Goal: Transaction & Acquisition: Obtain resource

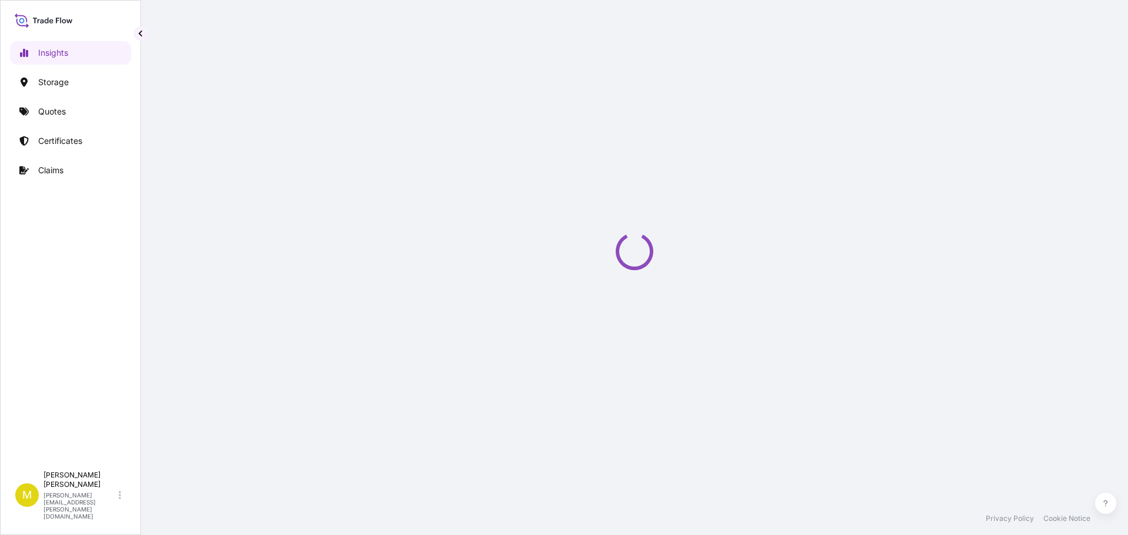
select select "2025"
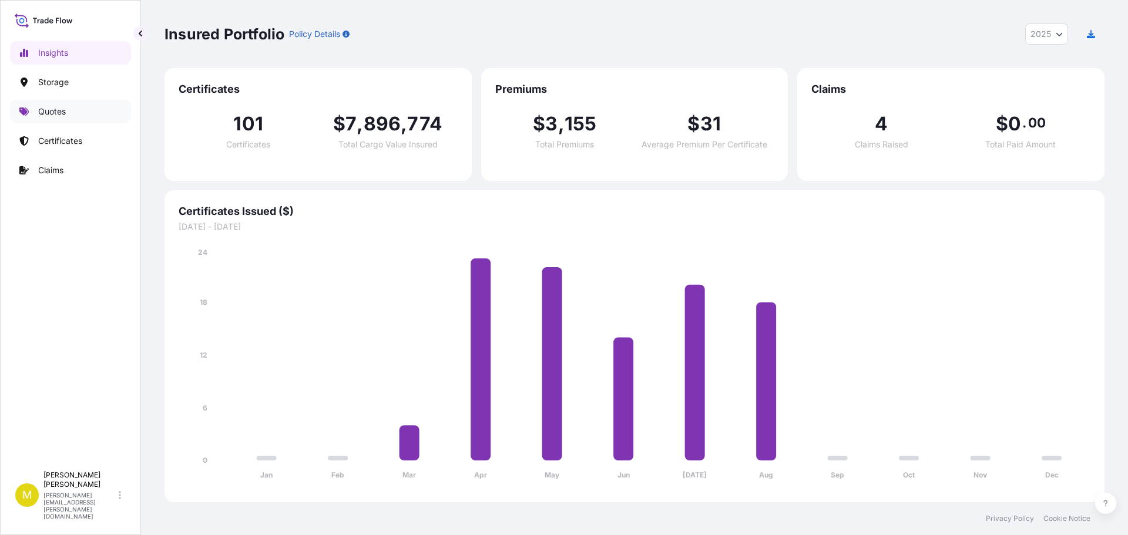
click at [53, 116] on p "Quotes" at bounding box center [52, 112] width 28 height 12
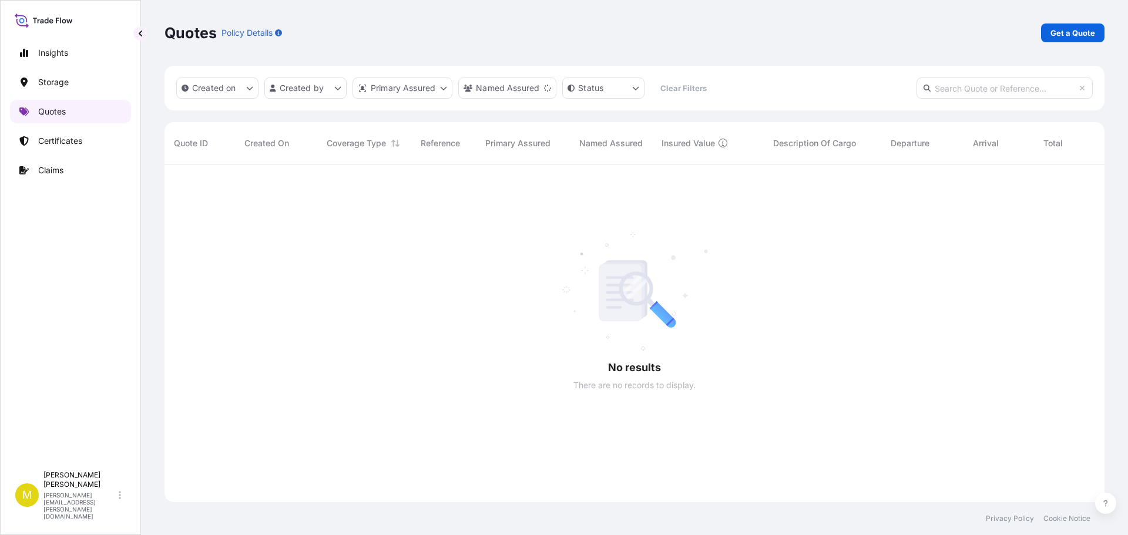
scroll to position [371, 931]
click at [1067, 31] on p "Get a Quote" at bounding box center [1073, 33] width 45 height 12
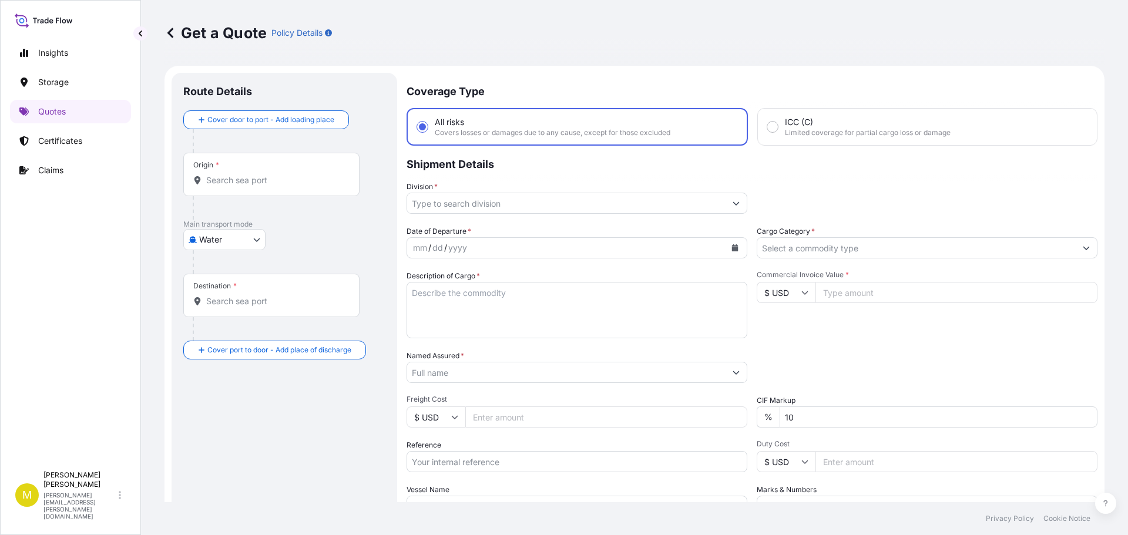
scroll to position [19, 0]
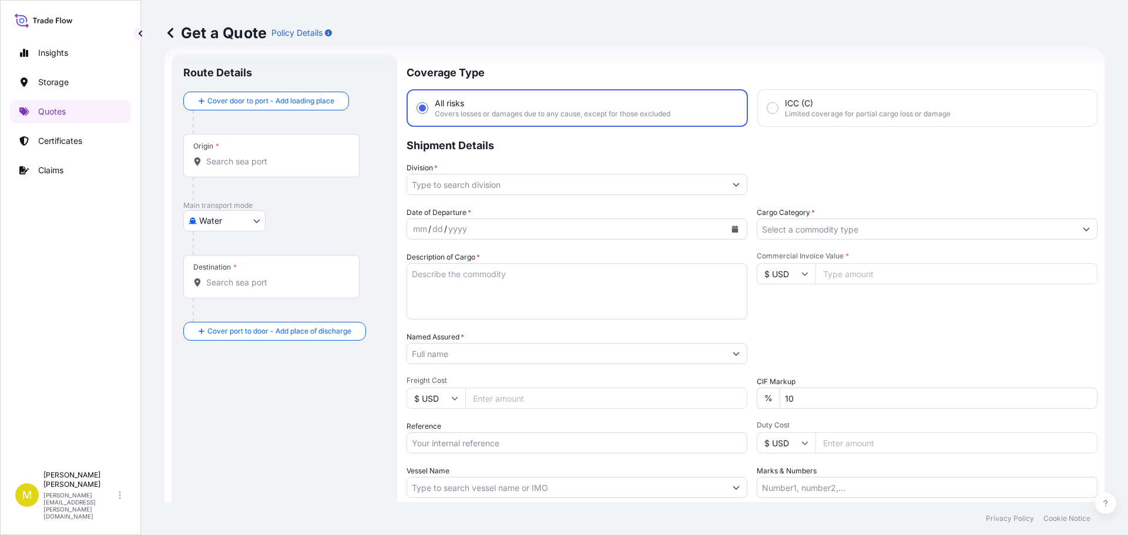
click at [211, 220] on body "Insights Storage Quotes Certificates Claims M [PERSON_NAME] [PERSON_NAME][EMAIL…" at bounding box center [564, 267] width 1128 height 535
click at [227, 297] on span "Inland" at bounding box center [218, 294] width 24 height 12
select select "Inland"
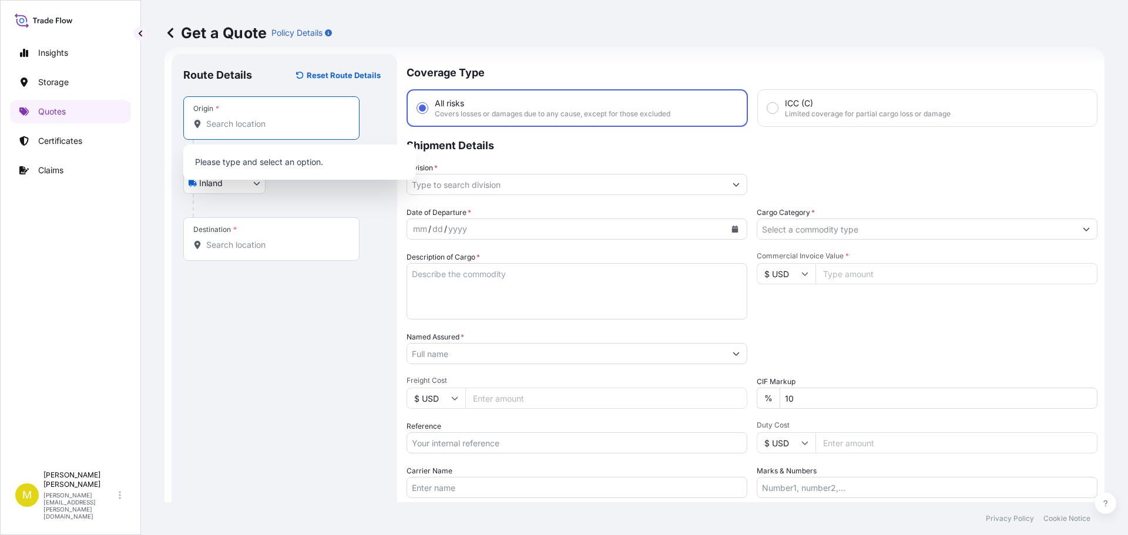
click at [233, 119] on input "Origin *" at bounding box center [275, 124] width 139 height 12
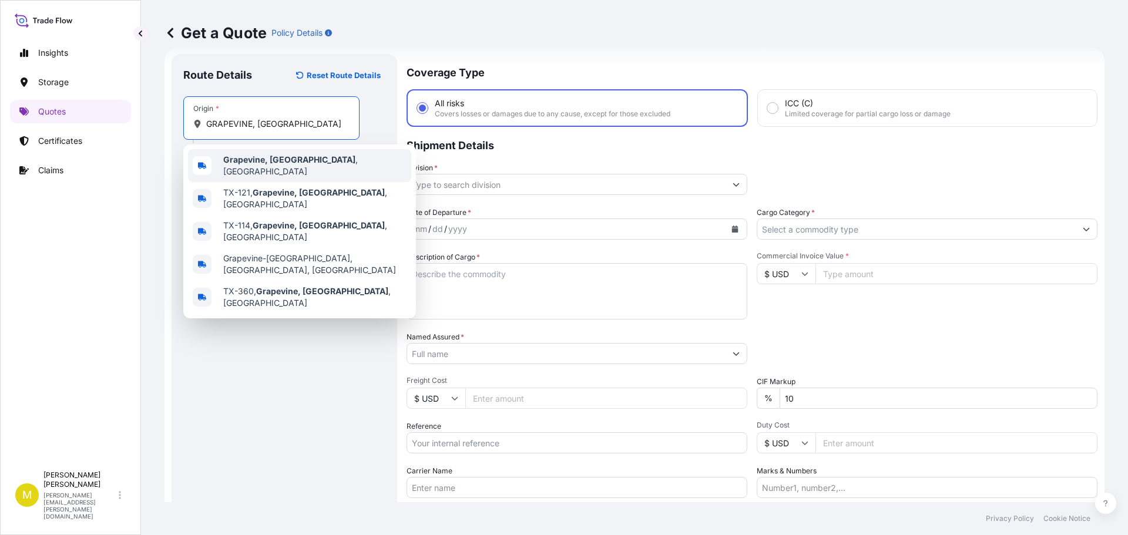
click at [277, 160] on b "Grapevine, [GEOGRAPHIC_DATA]" at bounding box center [289, 160] width 132 height 10
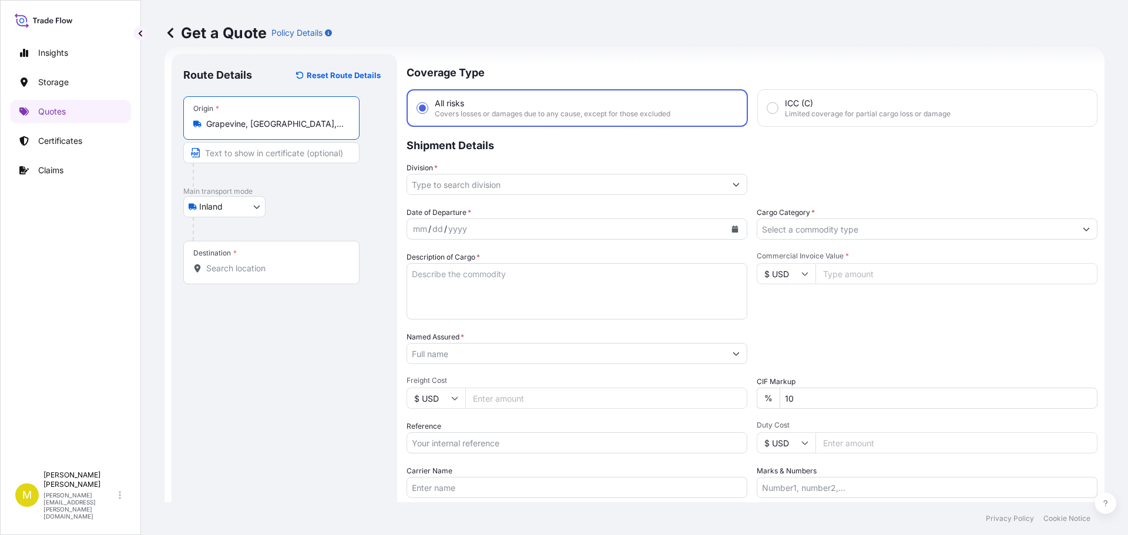
type input "Grapevine, [GEOGRAPHIC_DATA], [GEOGRAPHIC_DATA]"
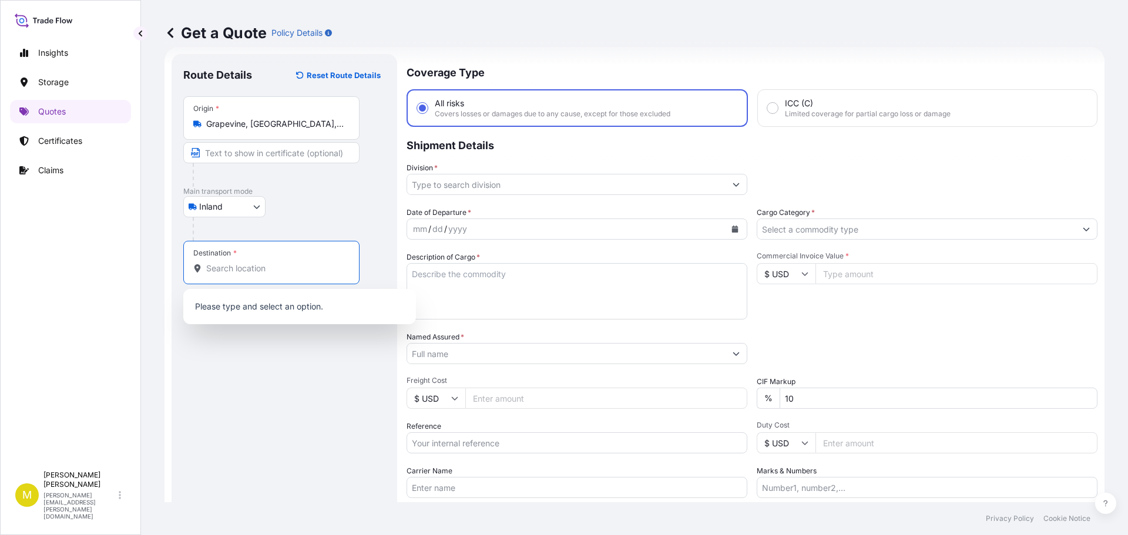
click at [247, 268] on input "Destination *" at bounding box center [275, 269] width 139 height 12
click at [237, 269] on input "Destination * Please select a destination" at bounding box center [275, 269] width 139 height 12
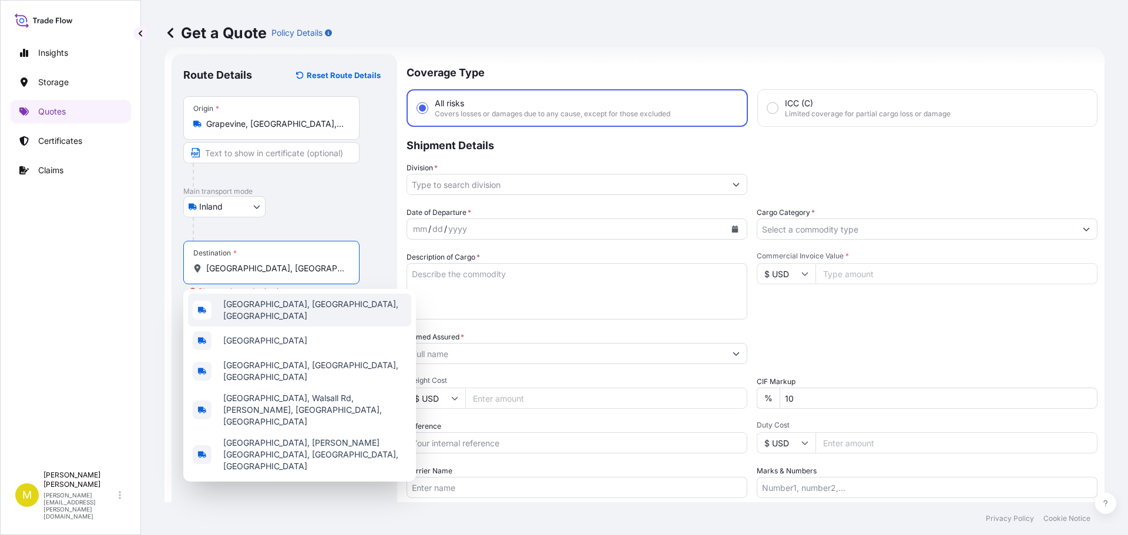
click at [282, 304] on span "[GEOGRAPHIC_DATA], [GEOGRAPHIC_DATA], [GEOGRAPHIC_DATA]" at bounding box center [314, 311] width 183 height 24
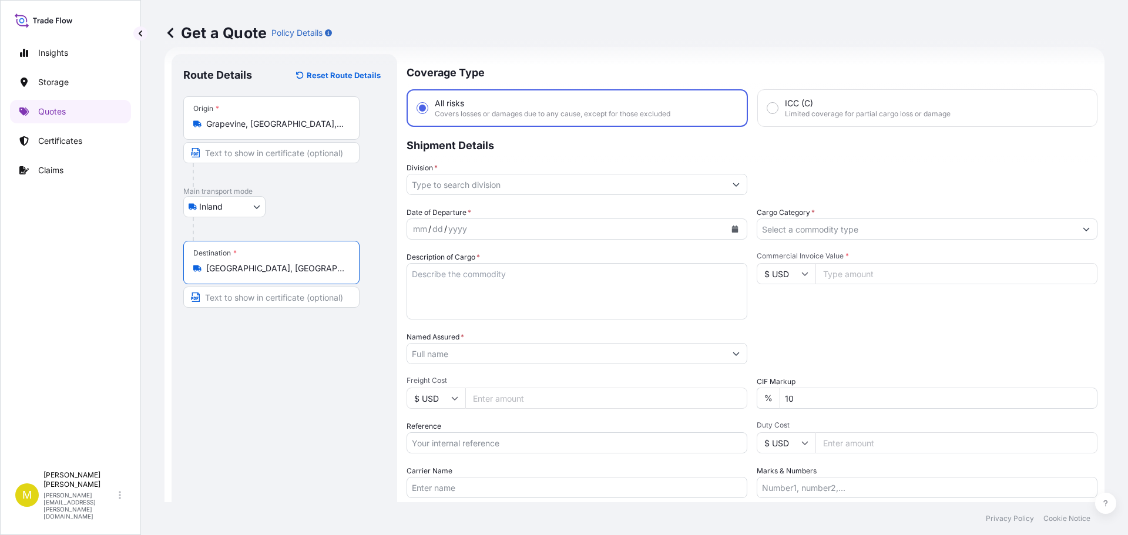
type input "[GEOGRAPHIC_DATA], [GEOGRAPHIC_DATA], [GEOGRAPHIC_DATA]"
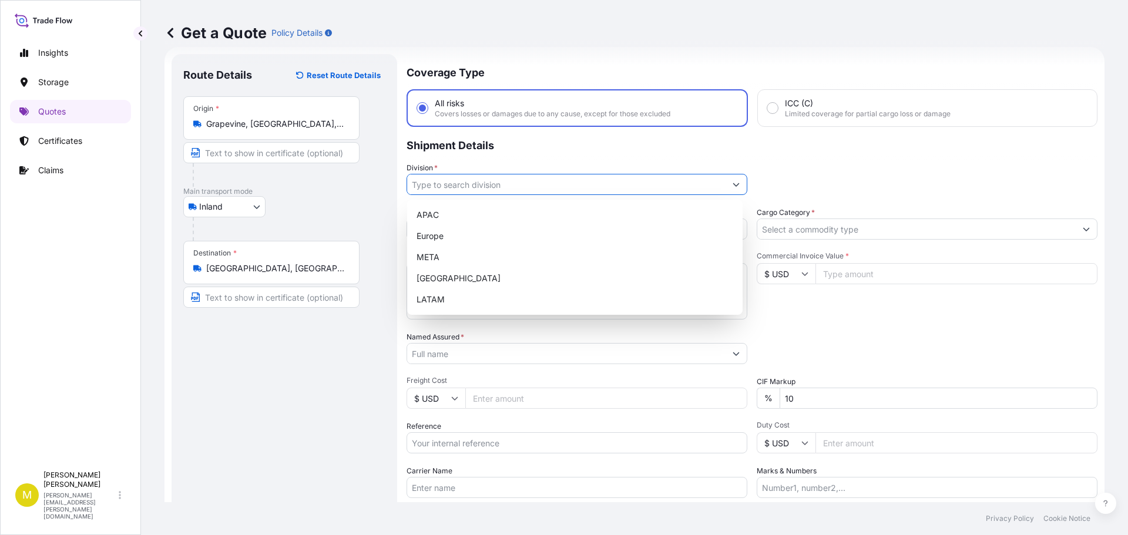
click at [482, 186] on input "Division *" at bounding box center [566, 184] width 319 height 21
click at [457, 281] on div "[GEOGRAPHIC_DATA]" at bounding box center [575, 278] width 326 height 21
type input "[GEOGRAPHIC_DATA]"
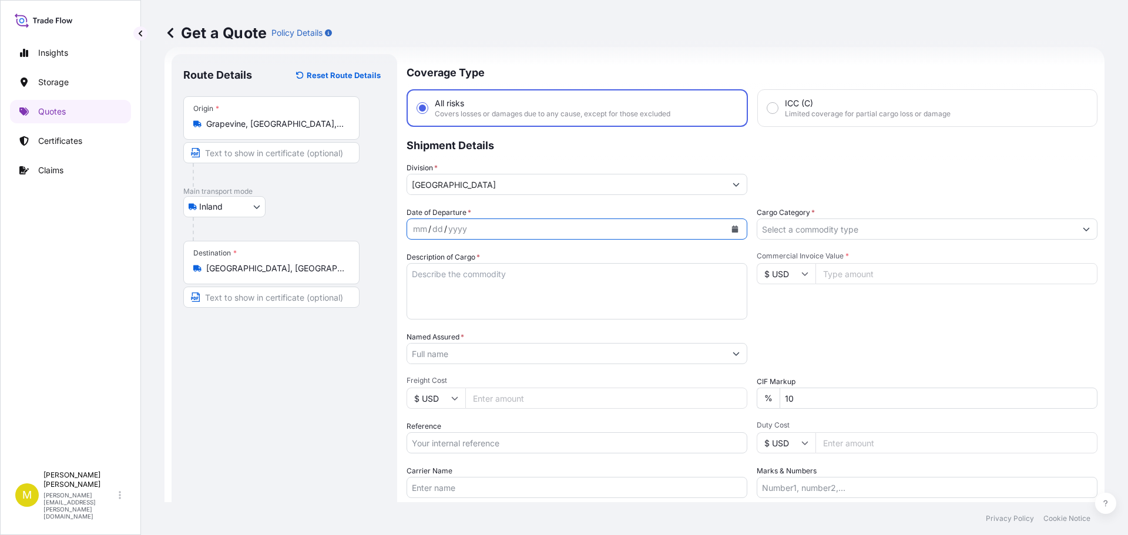
click at [735, 228] on button "Calendar" at bounding box center [735, 229] width 19 height 19
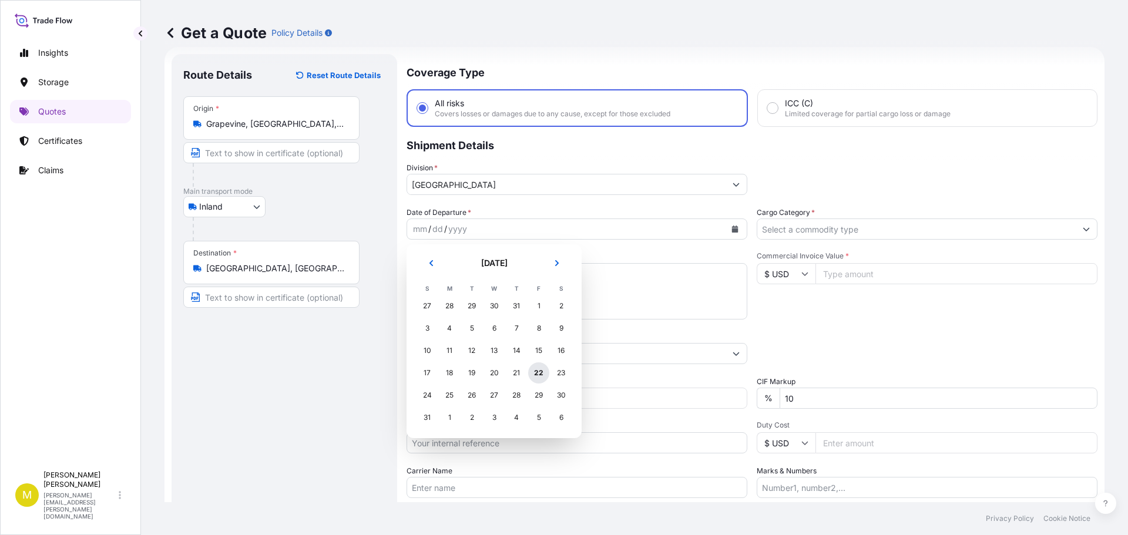
click at [540, 377] on div "22" at bounding box center [538, 373] width 21 height 21
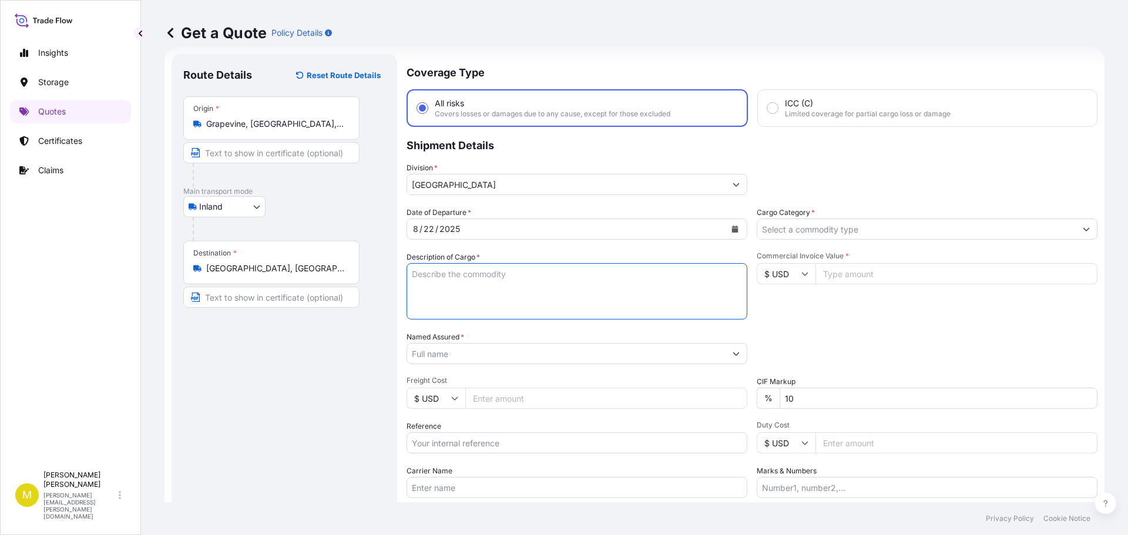
click at [470, 278] on textarea "Description of Cargo *" at bounding box center [577, 291] width 341 height 56
paste textarea "1 CRATE @ 100 LBS, 59 x 33 x 13, 5' WOODEN CROSS"
click at [461, 277] on textarea "1 CRATE @ 100 LBS, 59 x 33 x 13, 5' WOODEN CROSS" at bounding box center [577, 291] width 341 height 56
type textarea "1 CRATE @ 125 LBS, 53 x 32 x 11, 4' WOODEN CROSS"
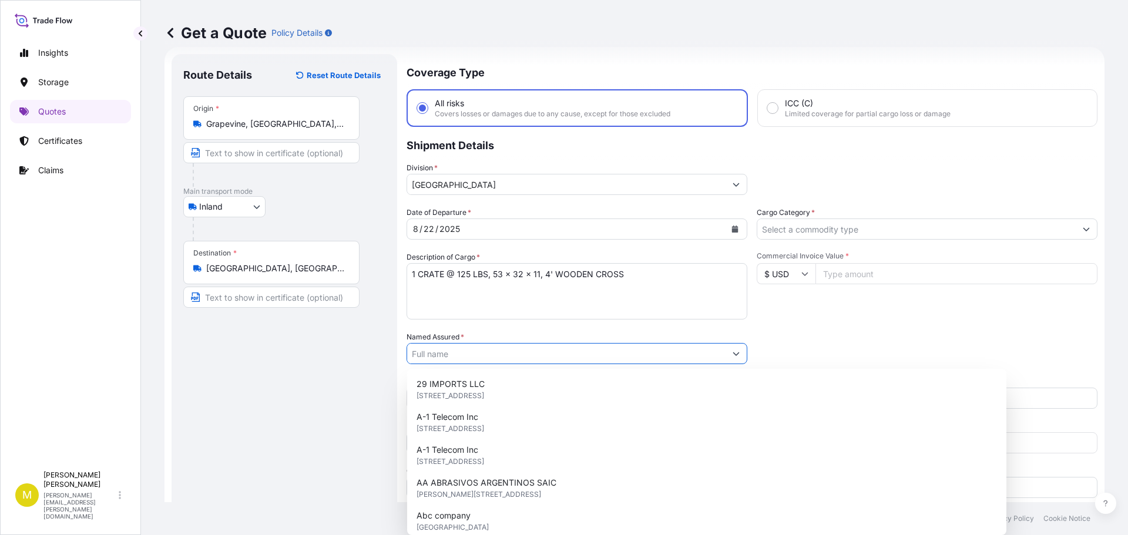
click at [534, 355] on input "Named Assured *" at bounding box center [566, 353] width 319 height 21
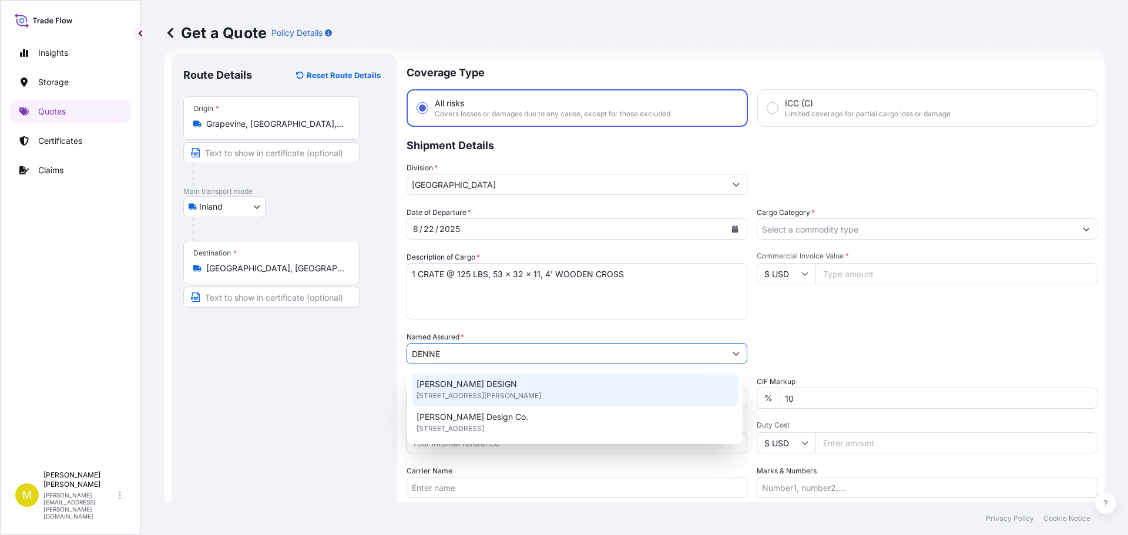
click at [493, 395] on span "[STREET_ADDRESS][PERSON_NAME]" at bounding box center [479, 396] width 125 height 12
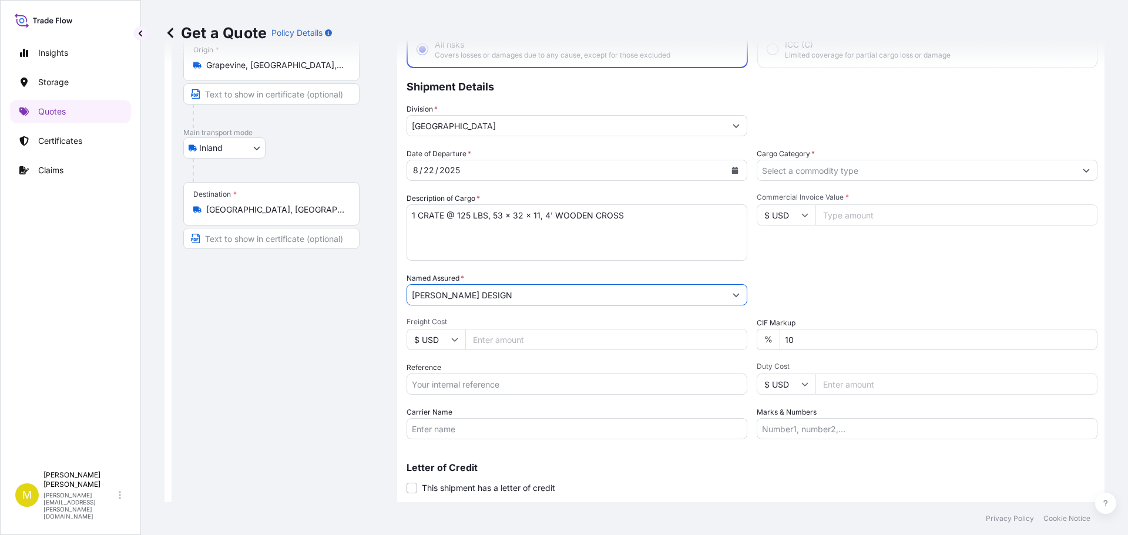
scroll to position [109, 0]
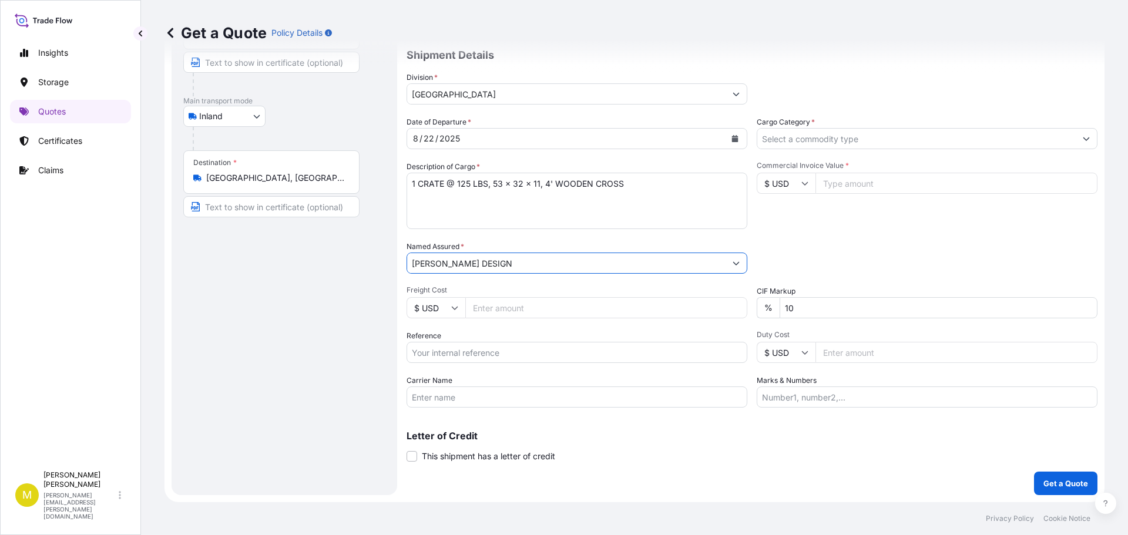
type input "[PERSON_NAME] DESIGN"
click at [505, 311] on input "Freight Cost" at bounding box center [606, 307] width 282 height 21
type input "274"
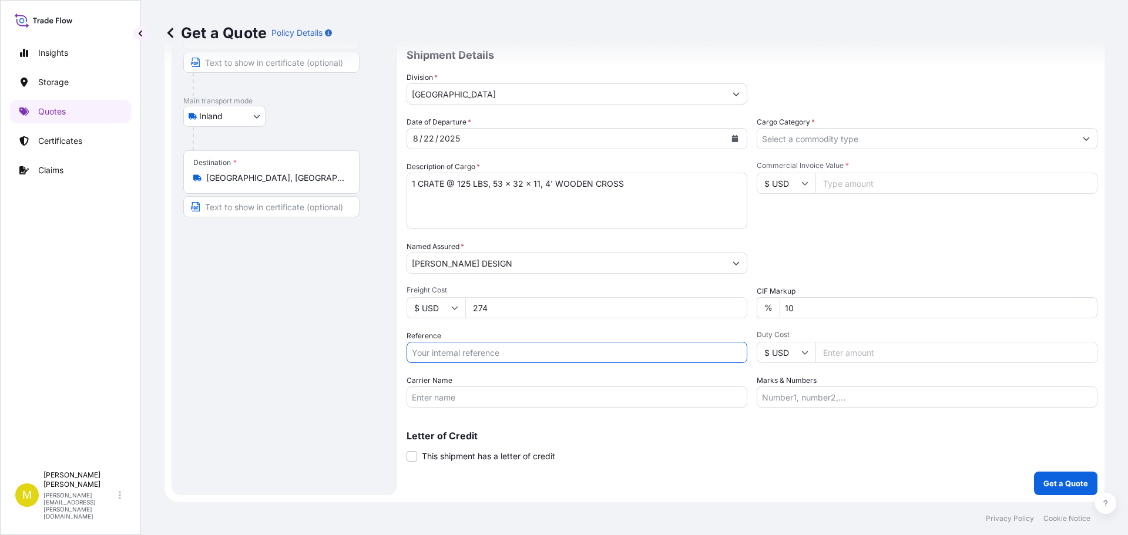
click at [505, 356] on input "Reference" at bounding box center [577, 352] width 341 height 21
type input "US91620871047"
click at [472, 397] on input "Carrier Name" at bounding box center [577, 397] width 341 height 21
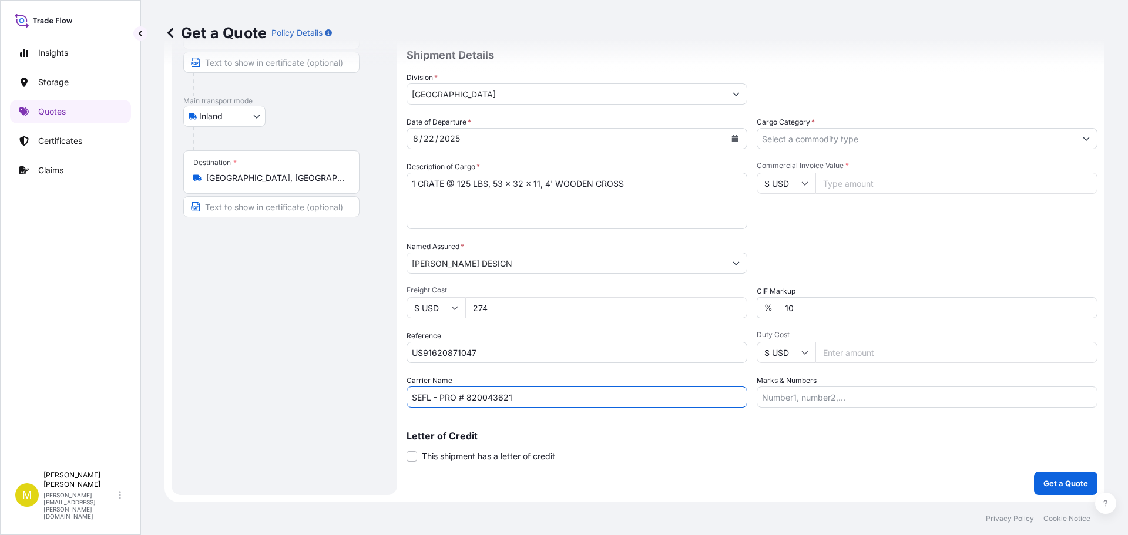
click at [491, 397] on input "SEFL - PRO # 820043621" at bounding box center [577, 397] width 341 height 21
type input "SEFL - PRO # 822497930"
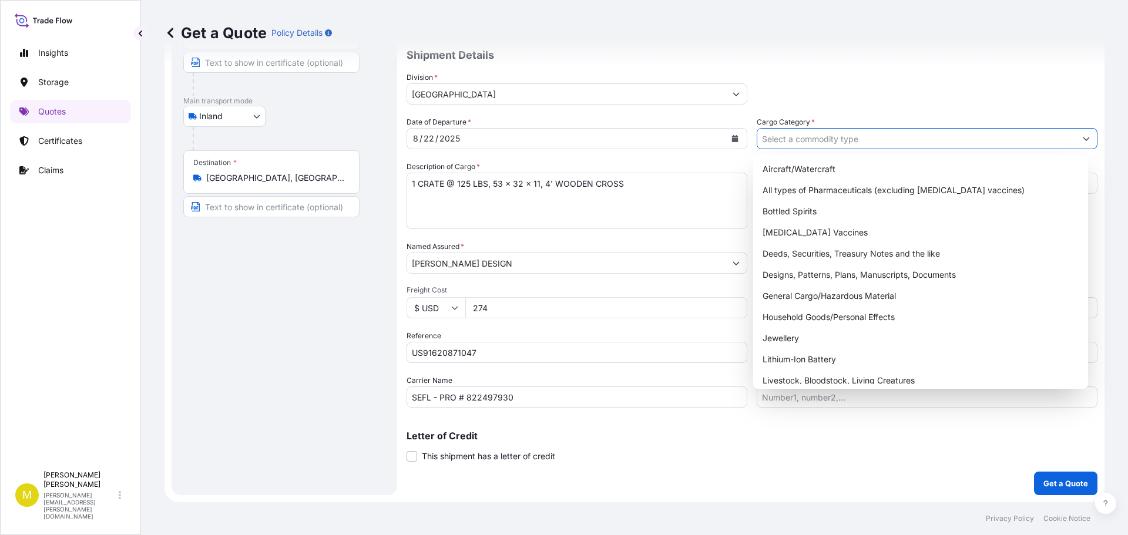
click at [822, 140] on input "Cargo Category *" at bounding box center [917, 138] width 319 height 21
click at [813, 297] on div "General Cargo/Hazardous Material" at bounding box center [921, 296] width 326 height 21
type input "General Cargo/Hazardous Material"
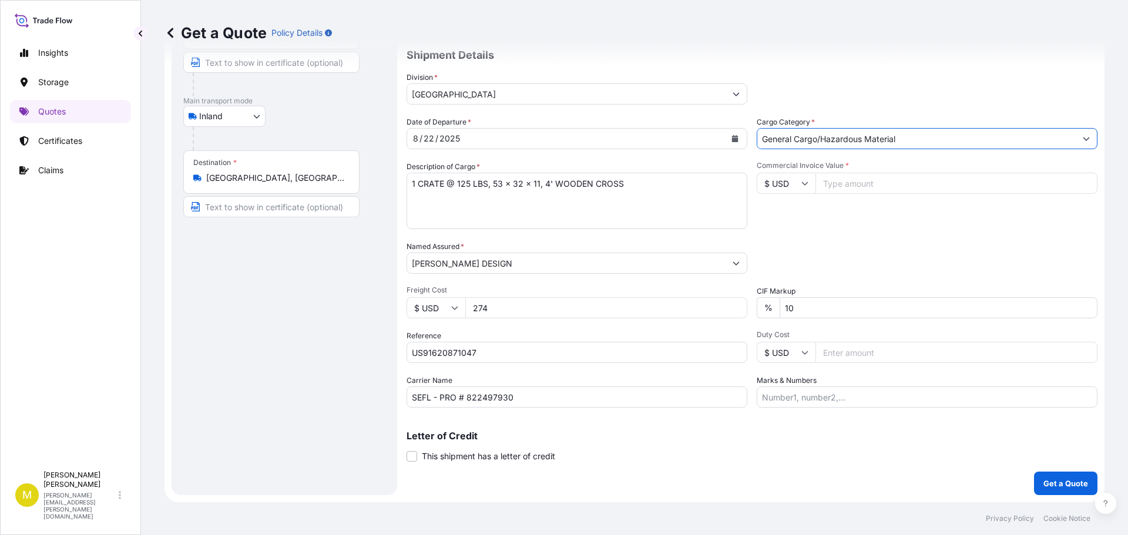
click at [856, 182] on input "Commercial Invoice Value *" at bounding box center [957, 183] width 282 height 21
type input "1275.00"
click at [1058, 485] on p "Get a Quote" at bounding box center [1066, 484] width 45 height 12
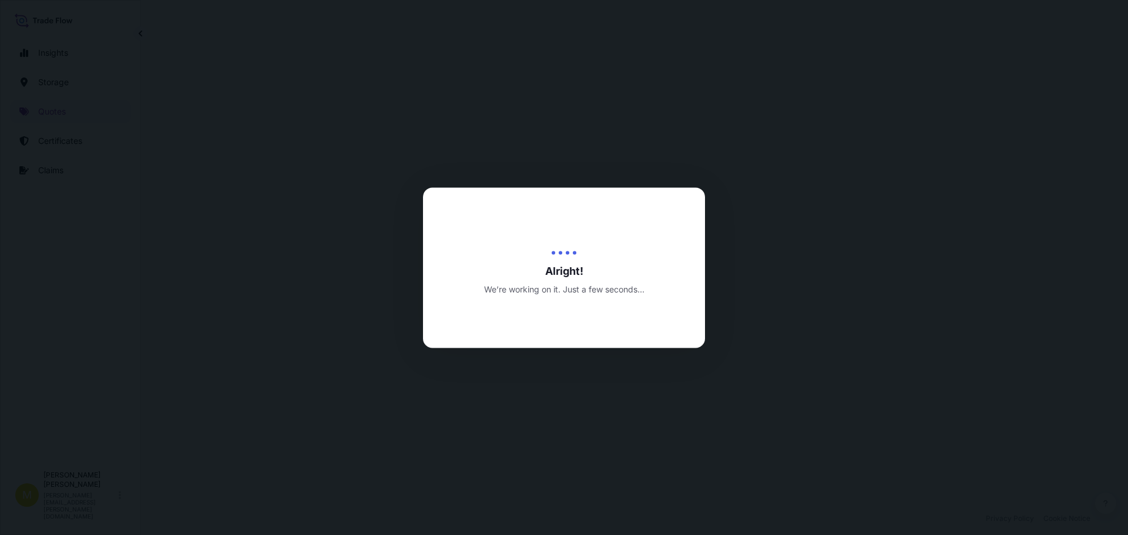
select select "Inland"
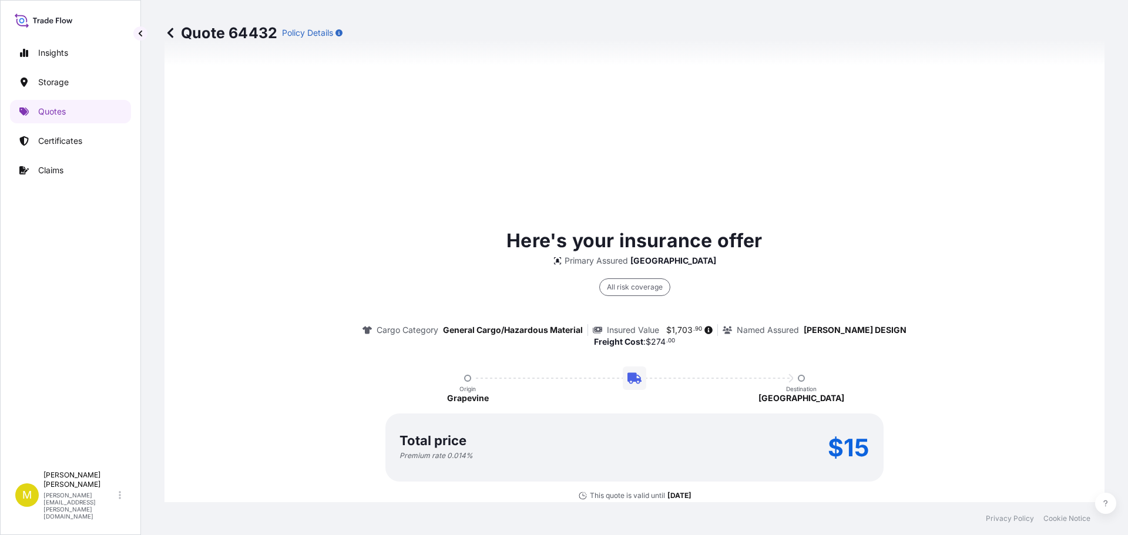
scroll to position [1692, 0]
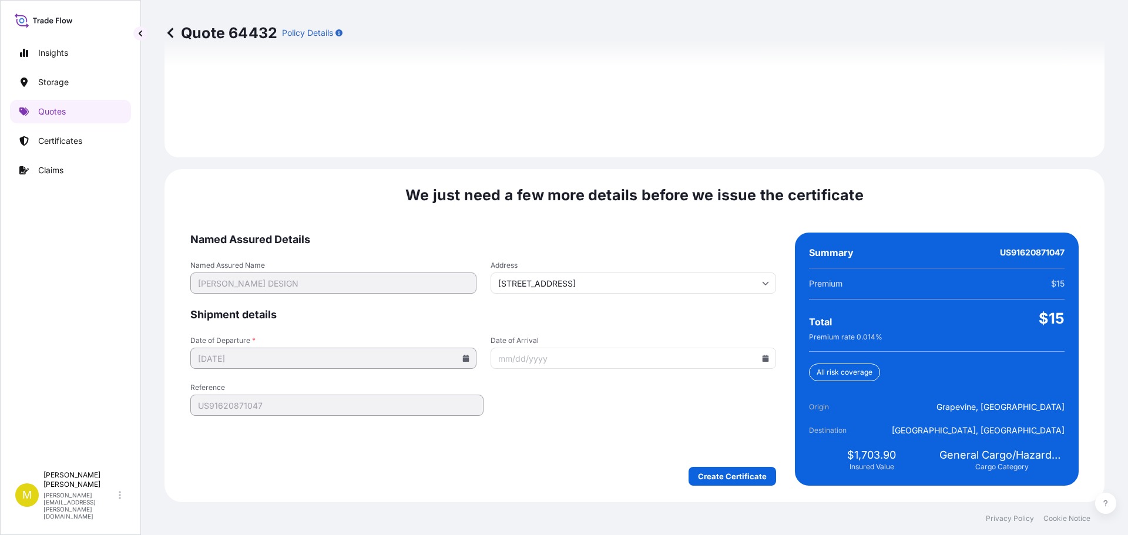
click at [762, 359] on icon at bounding box center [765, 358] width 7 height 7
click at [599, 299] on button "27" at bounding box center [601, 298] width 19 height 19
type input "[DATE]"
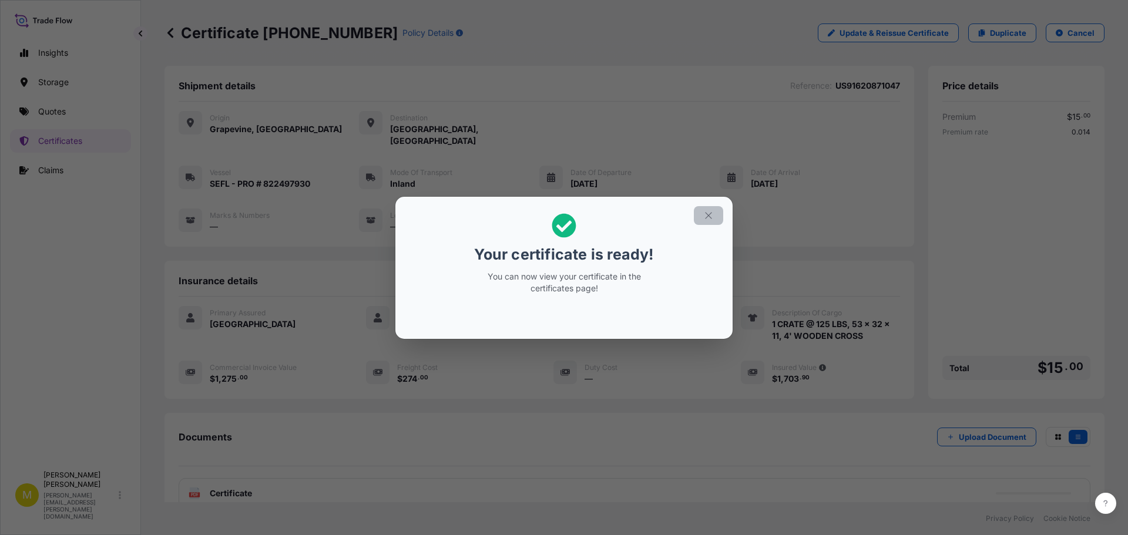
click at [711, 212] on icon "button" at bounding box center [708, 215] width 11 height 11
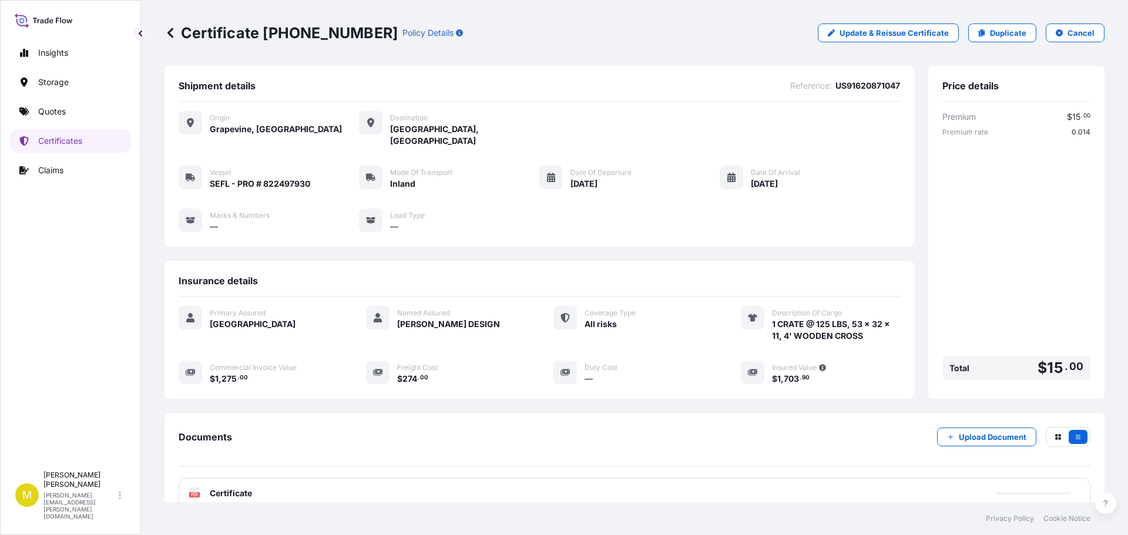
scroll to position [59, 0]
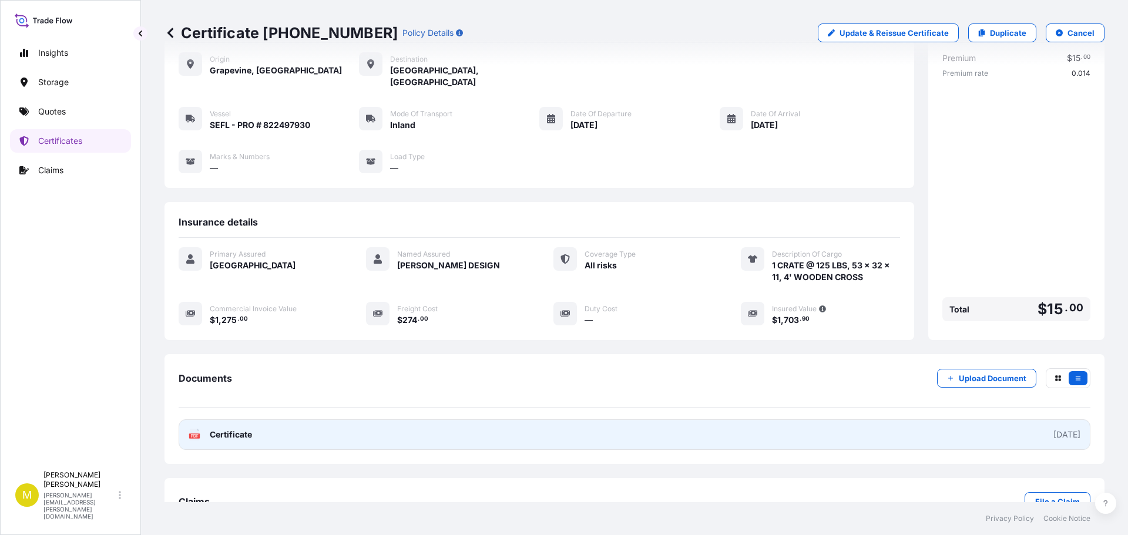
click at [233, 429] on span "Certificate" at bounding box center [231, 435] width 42 height 12
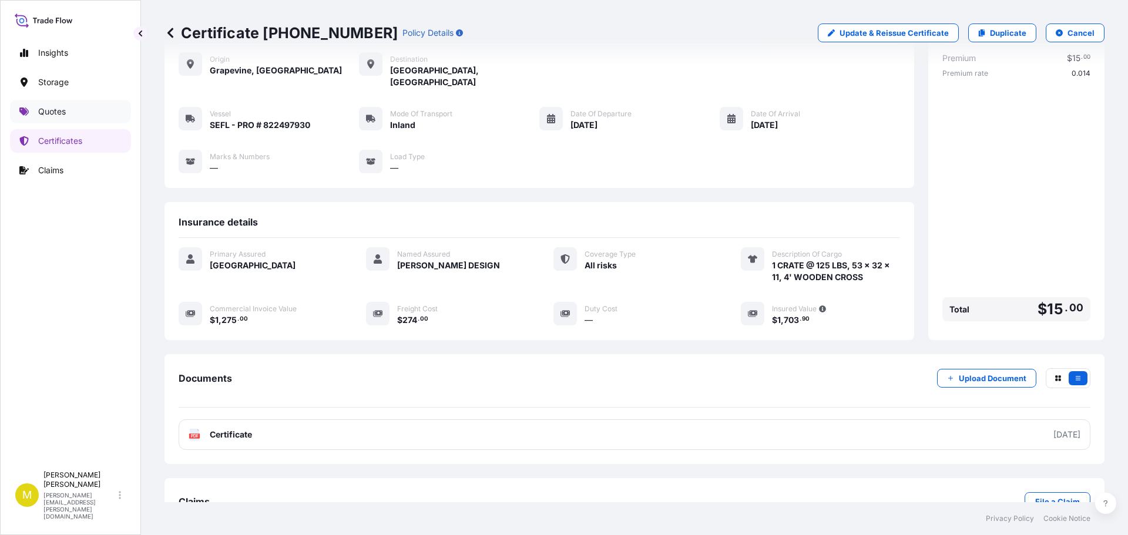
click at [53, 114] on p "Quotes" at bounding box center [52, 112] width 28 height 12
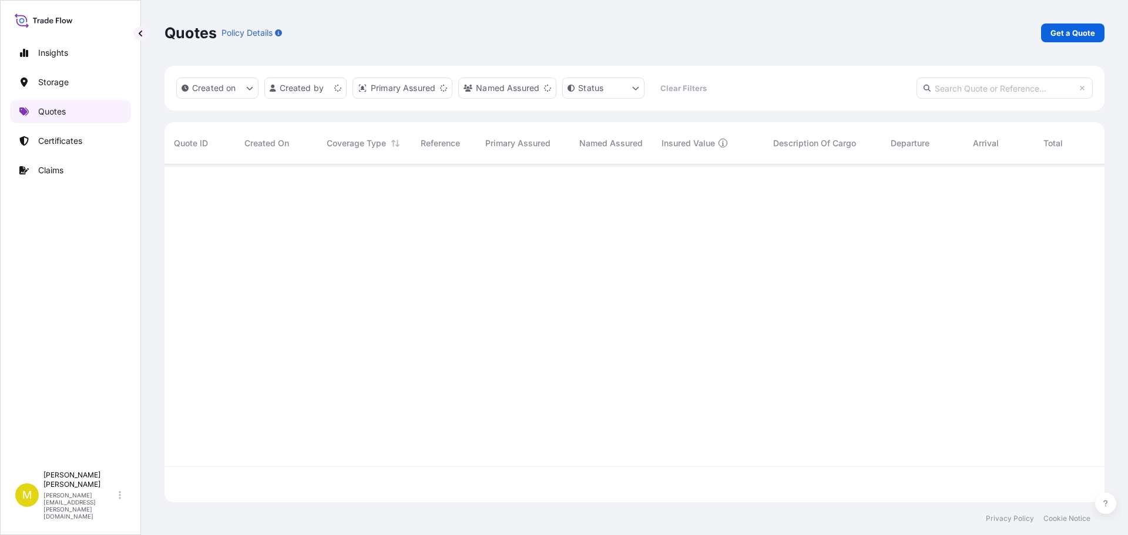
scroll to position [336, 931]
click at [1071, 33] on p "Get a Quote" at bounding box center [1073, 33] width 45 height 12
select select "Water"
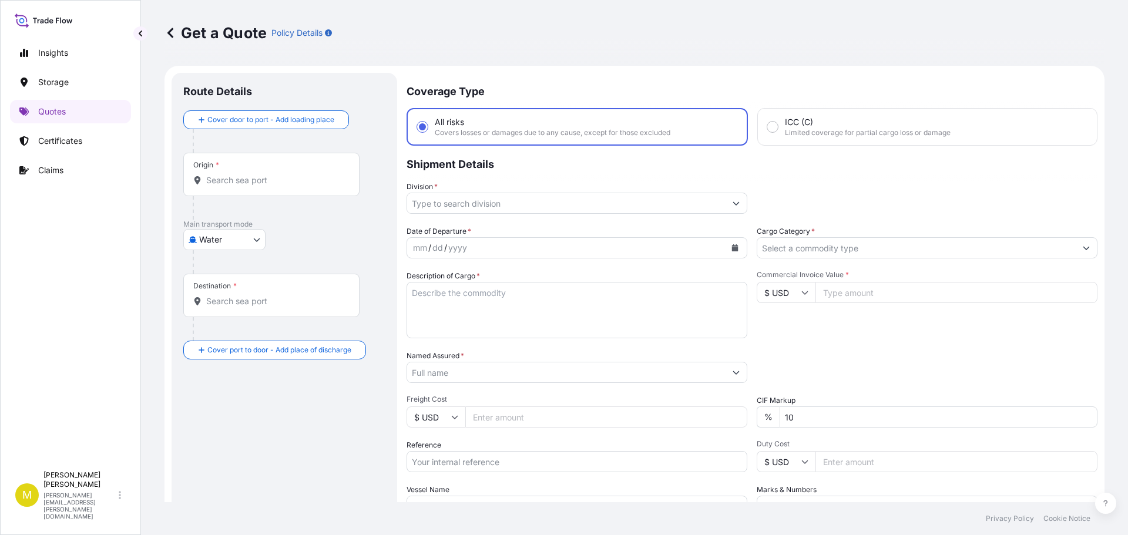
scroll to position [19, 0]
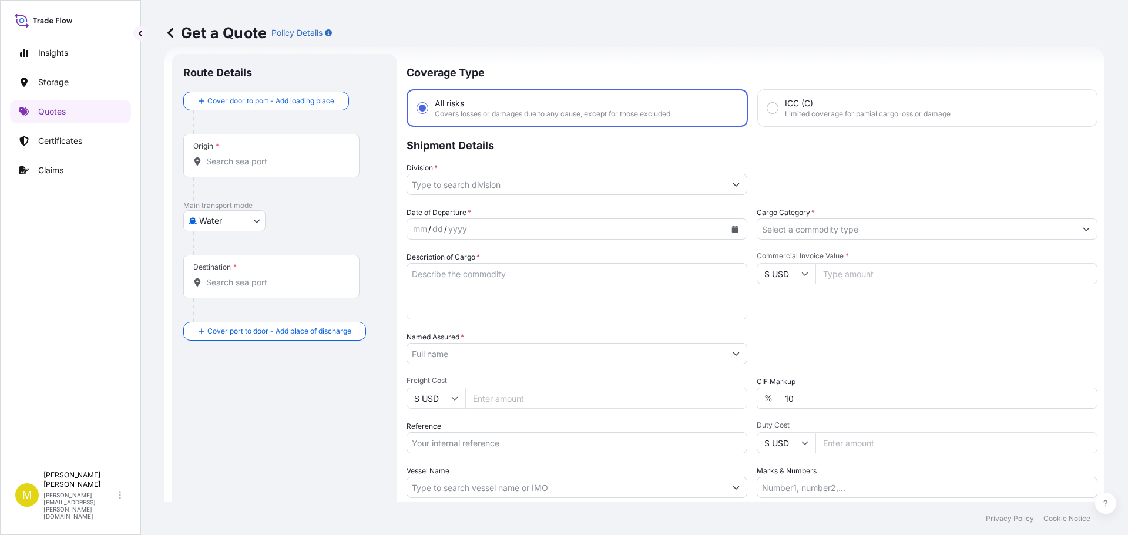
click at [464, 296] on textarea "Description of Cargo *" at bounding box center [577, 291] width 341 height 56
paste textarea "1 CRATE @ 100 LBS, 59 x 33 x 13, 5' WOODEN CROSS"
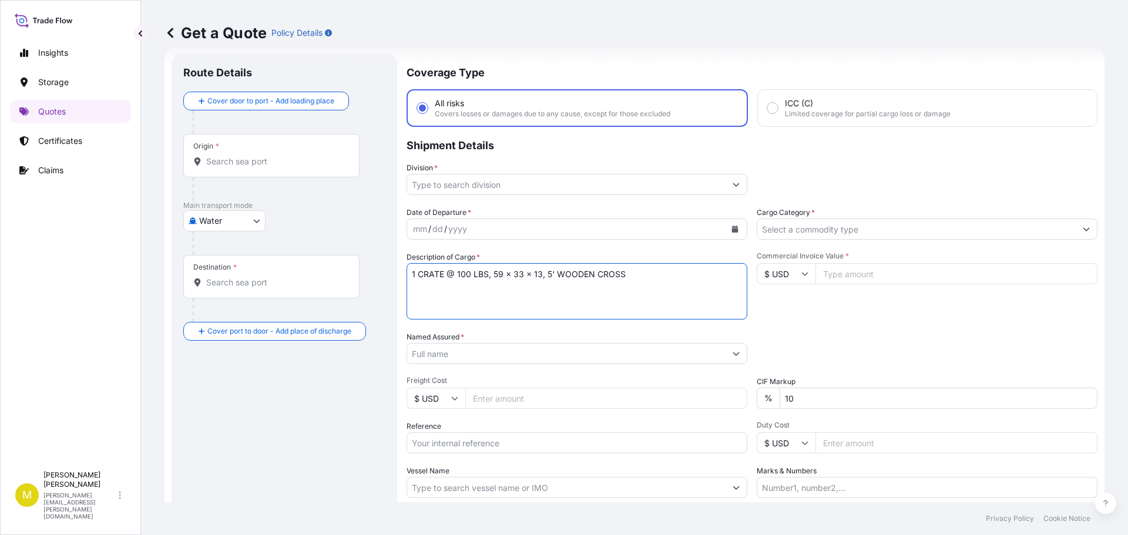
type textarea "1 CRATE @ 100 LBS, 59 x 33 x 13, 5' WOODEN CROSS"
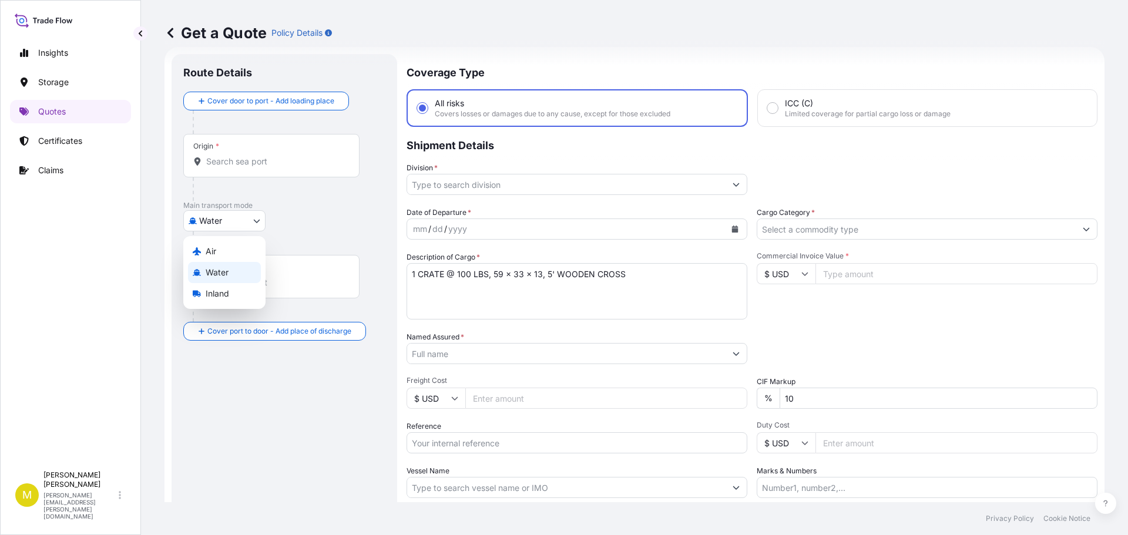
click at [210, 223] on body "Insights Storage Quotes Certificates Claims M [PERSON_NAME] [PERSON_NAME][EMAIL…" at bounding box center [564, 267] width 1128 height 535
click at [213, 297] on span "Inland" at bounding box center [218, 294] width 24 height 12
select select "Inland"
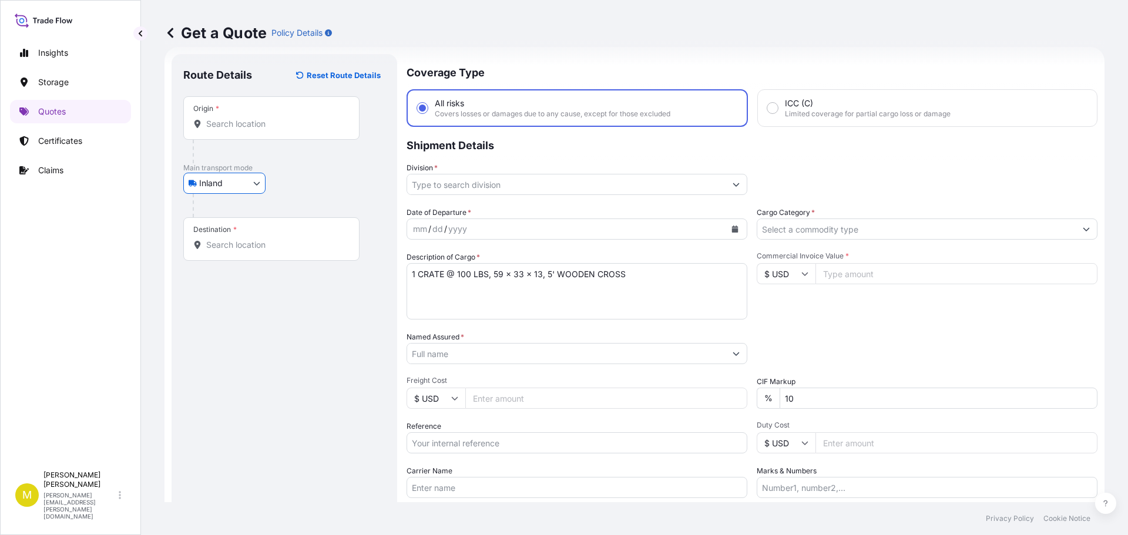
click at [237, 128] on input "Origin *" at bounding box center [275, 124] width 139 height 12
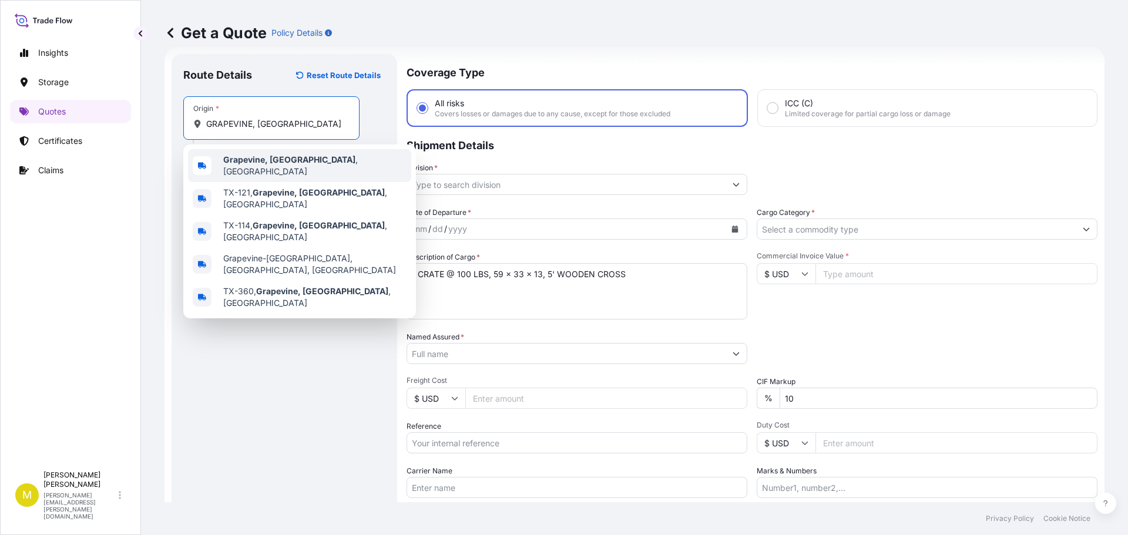
click at [251, 157] on div "Grapevine, [GEOGRAPHIC_DATA] , [GEOGRAPHIC_DATA]" at bounding box center [299, 165] width 223 height 33
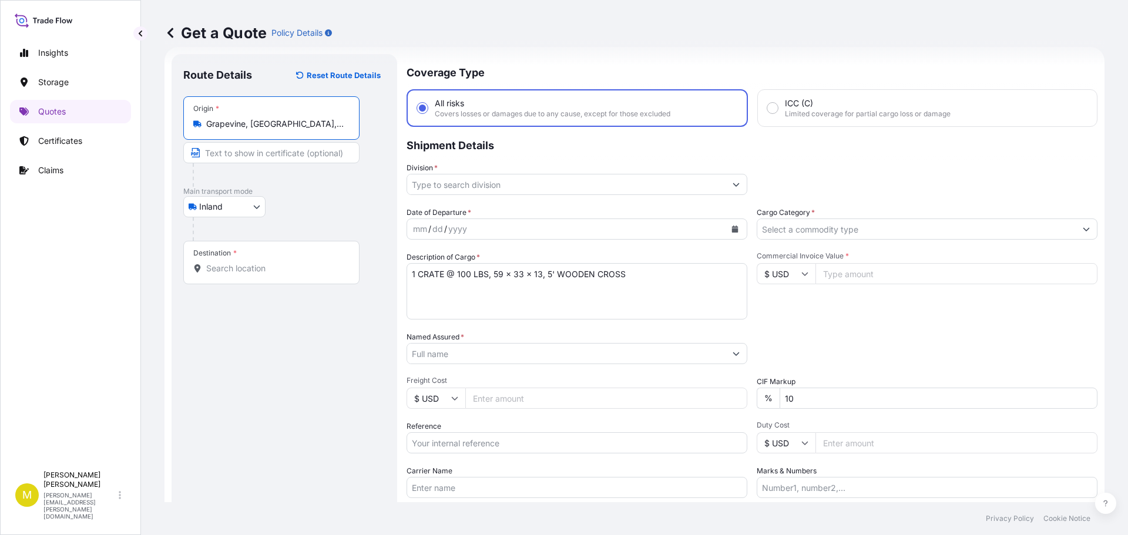
type input "Grapevine, [GEOGRAPHIC_DATA], [GEOGRAPHIC_DATA]"
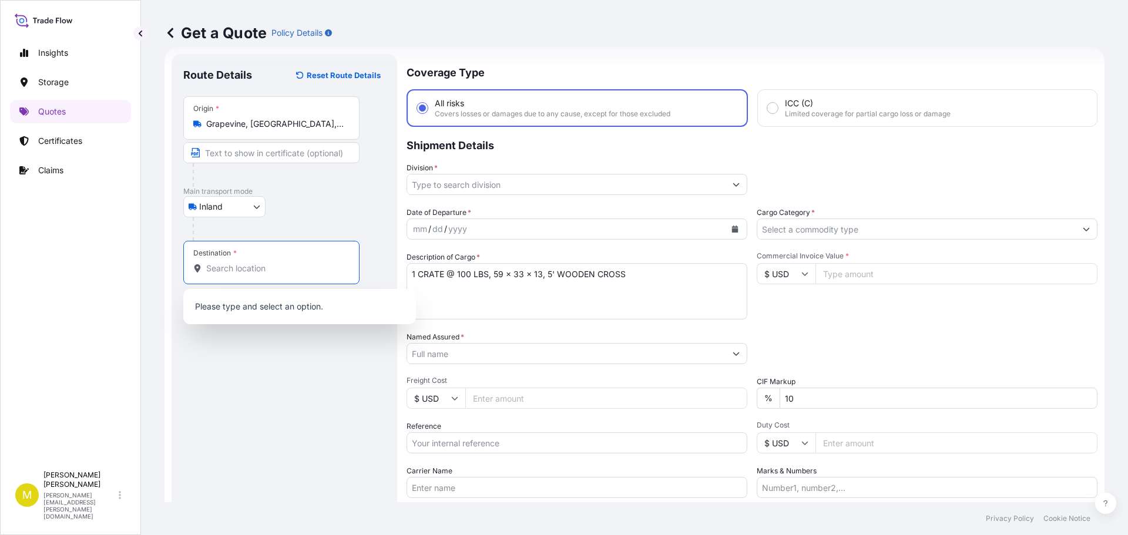
click at [248, 271] on input "Destination *" at bounding box center [275, 269] width 139 height 12
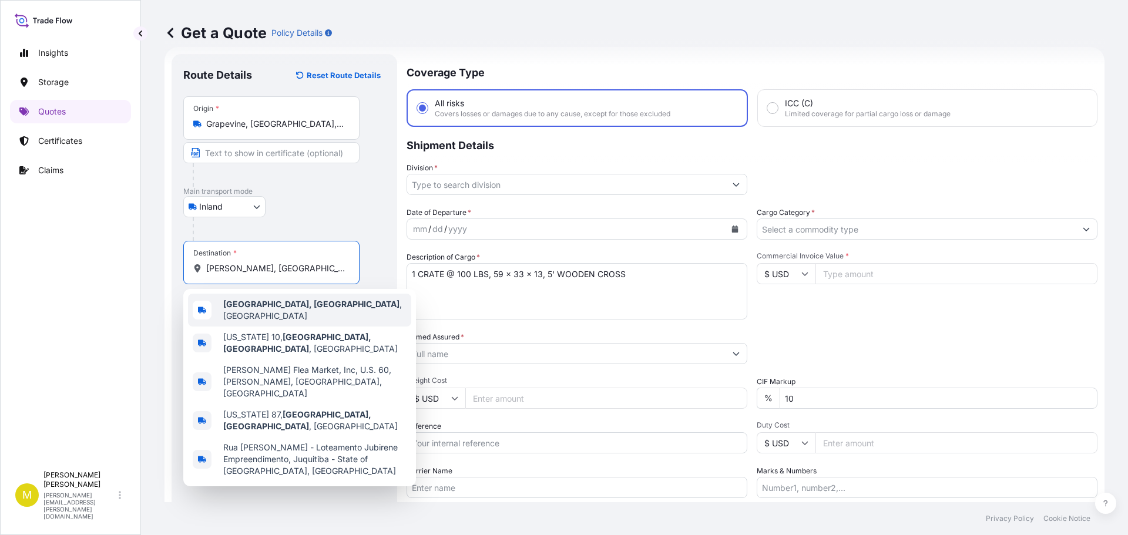
click at [269, 307] on span "[GEOGRAPHIC_DATA], [GEOGRAPHIC_DATA] , [GEOGRAPHIC_DATA]" at bounding box center [314, 311] width 183 height 24
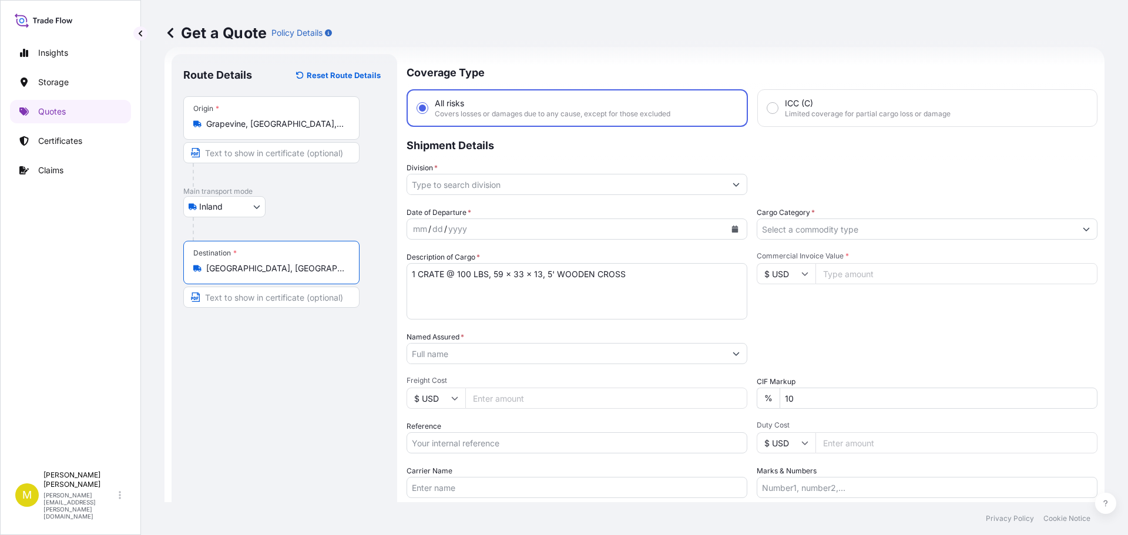
type input "[GEOGRAPHIC_DATA], [GEOGRAPHIC_DATA], [GEOGRAPHIC_DATA]"
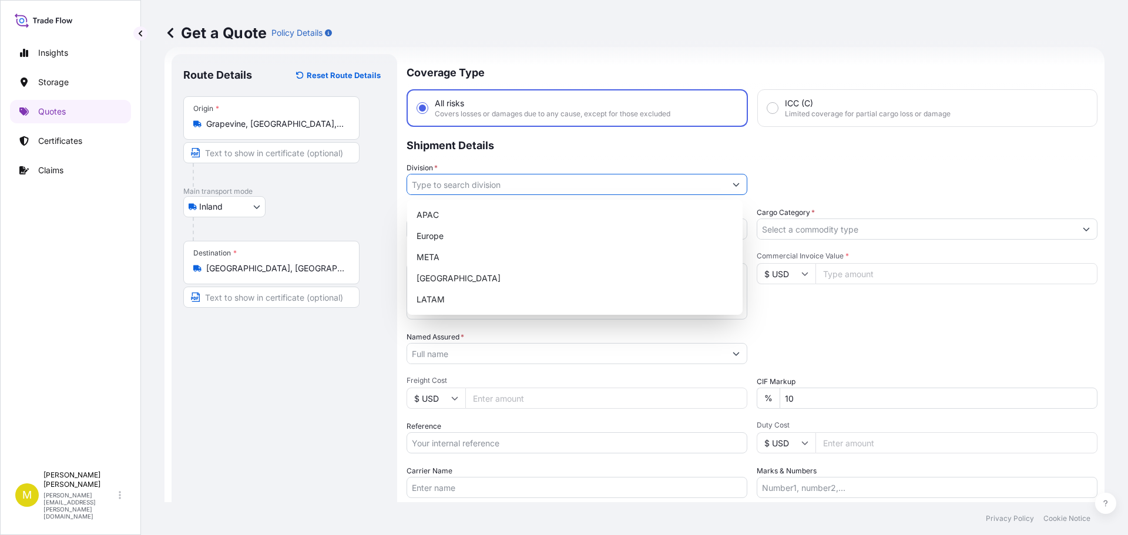
click at [534, 183] on input "Division *" at bounding box center [566, 184] width 319 height 21
click at [453, 281] on div "[GEOGRAPHIC_DATA]" at bounding box center [575, 278] width 326 height 21
type input "[GEOGRAPHIC_DATA]"
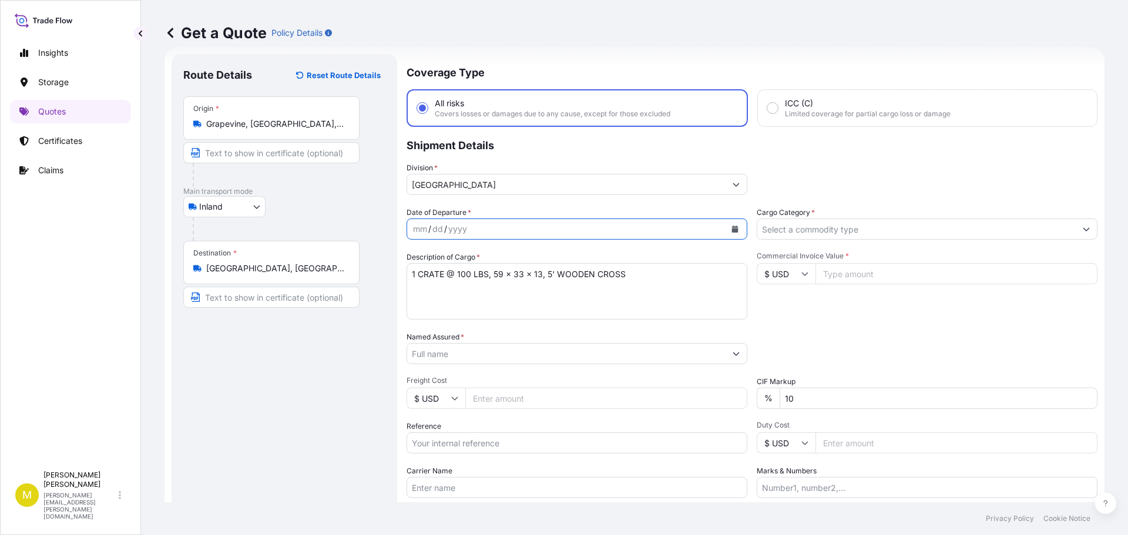
click at [732, 228] on icon "Calendar" at bounding box center [735, 229] width 7 height 7
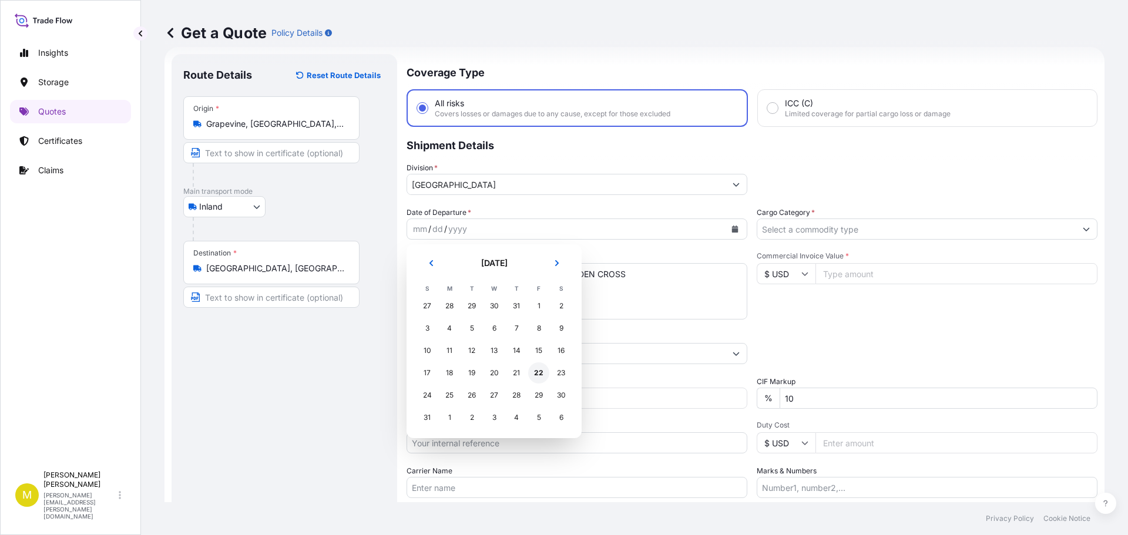
click at [537, 373] on div "22" at bounding box center [538, 373] width 21 height 21
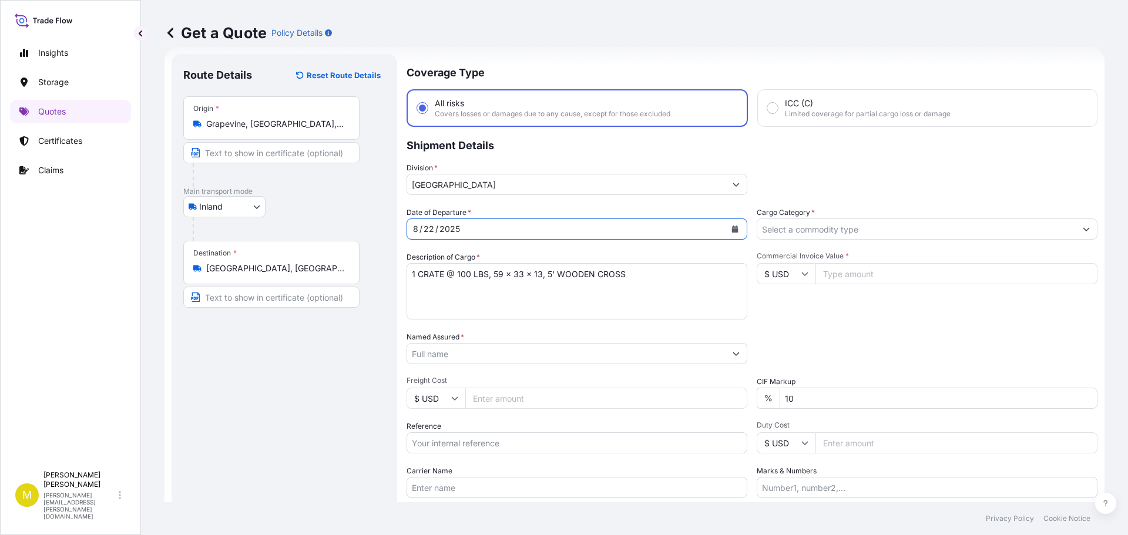
click at [464, 274] on textarea "1 CRATE @ 100 LBS, 59 x 33 x 13, 5' WOODEN CROSS" at bounding box center [577, 291] width 341 height 56
type textarea "1 CRATE @ 240 LBS, 95 x 54 x 13, 8' WOODEN CROSS"
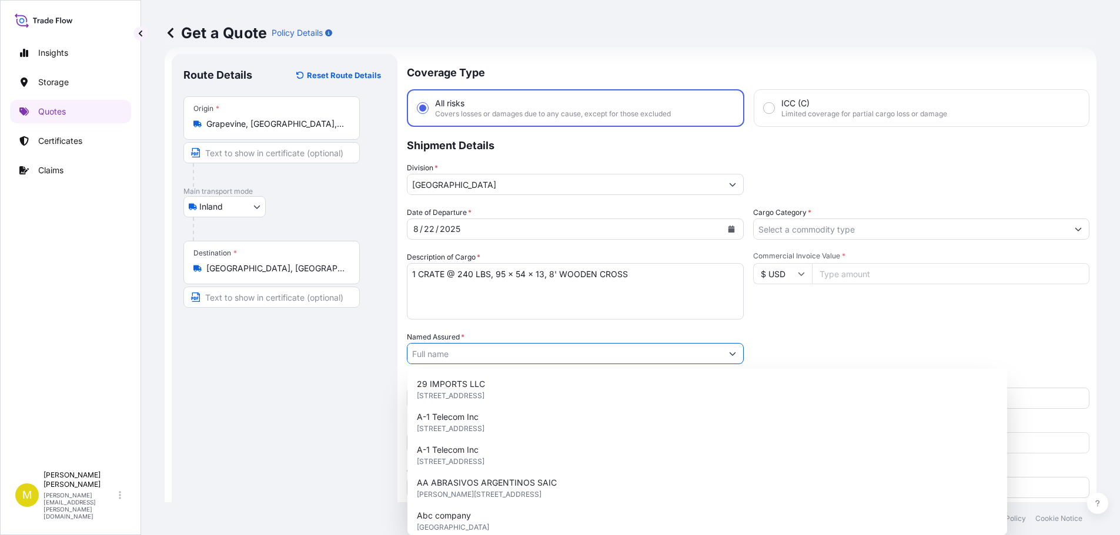
click at [487, 352] on input "Named Assured *" at bounding box center [564, 353] width 314 height 21
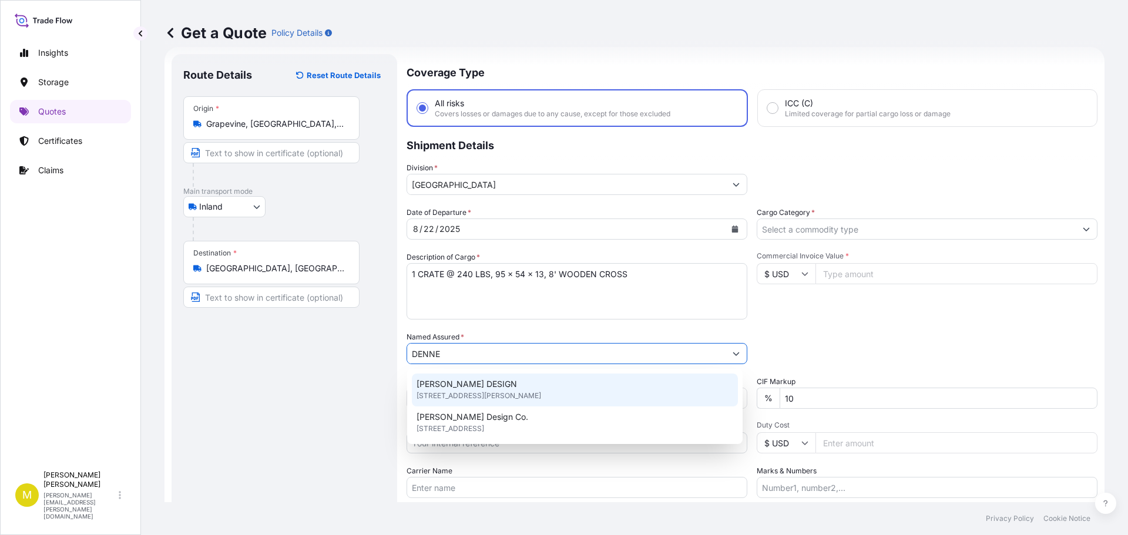
click at [472, 388] on span "[PERSON_NAME] DESIGN" at bounding box center [467, 384] width 100 height 12
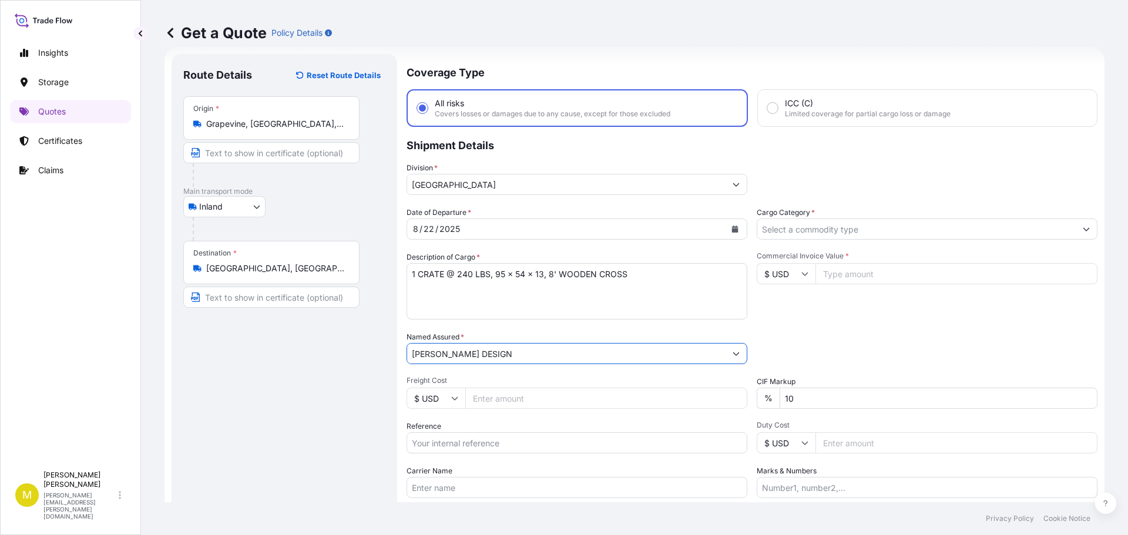
type input "[PERSON_NAME] DESIGN"
click at [485, 396] on input "Freight Cost" at bounding box center [606, 398] width 282 height 21
type input "308.54"
click at [477, 445] on input "Reference" at bounding box center [577, 443] width 341 height 21
type input "US91620871038"
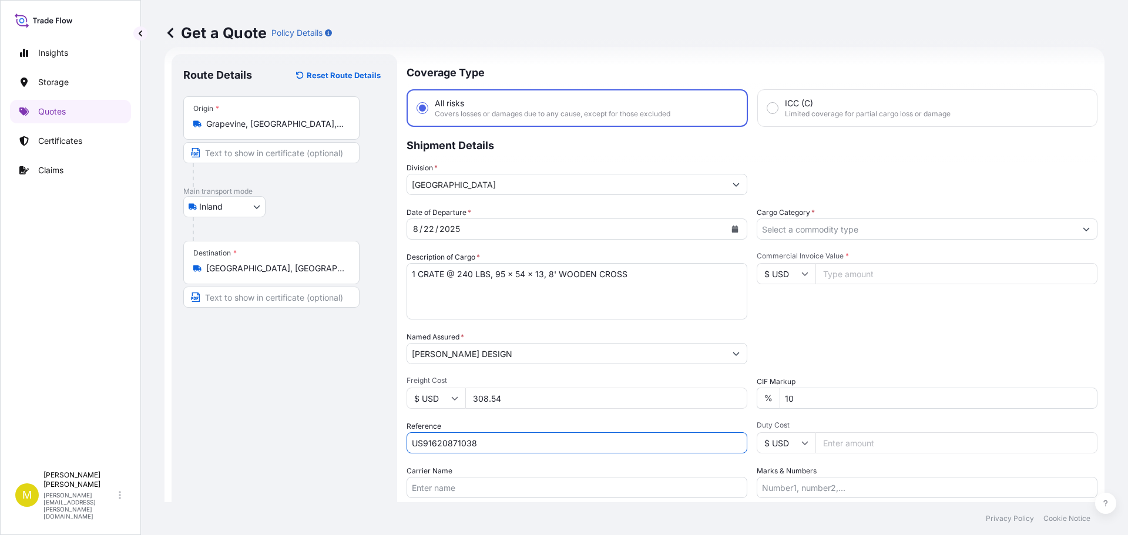
click at [458, 491] on input "Carrier Name" at bounding box center [577, 487] width 341 height 21
click at [484, 487] on input "SEFL - PRO # 820043621" at bounding box center [577, 487] width 341 height 21
type input "SEFL - PRO # 822497921"
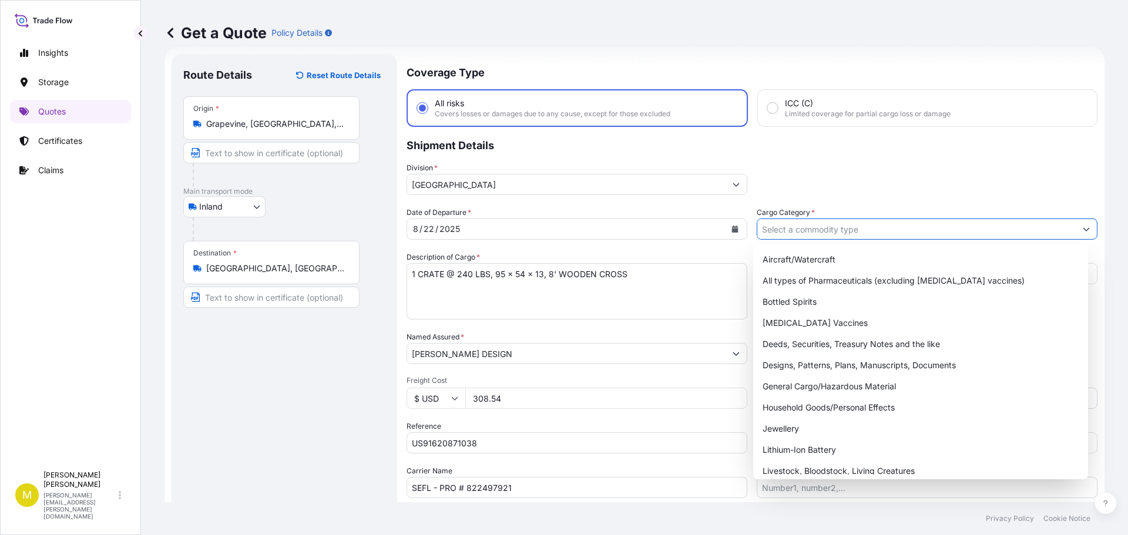
click at [840, 233] on input "Cargo Category *" at bounding box center [917, 229] width 319 height 21
click at [824, 387] on div "General Cargo/Hazardous Material" at bounding box center [921, 386] width 326 height 21
type input "General Cargo/Hazardous Material"
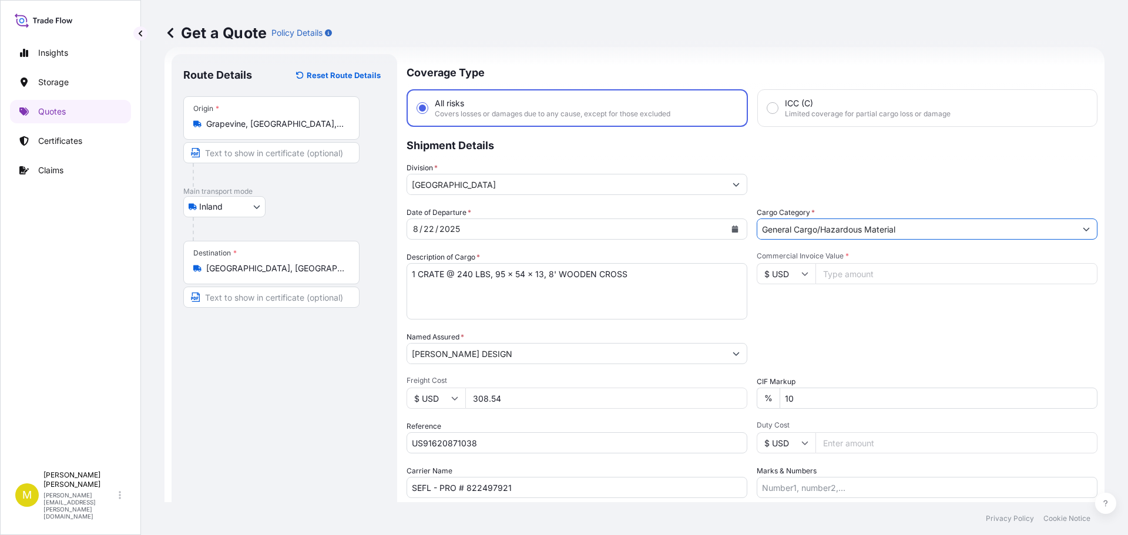
click at [843, 278] on input "Commercial Invoice Value *" at bounding box center [957, 273] width 282 height 21
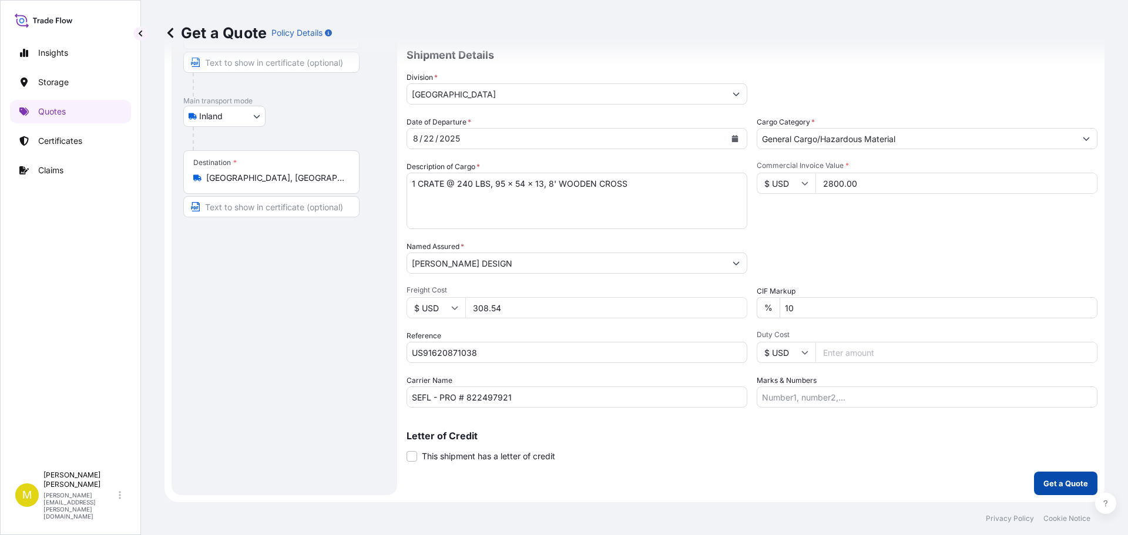
type input "2800.00"
click at [1068, 480] on p "Get a Quote" at bounding box center [1066, 484] width 45 height 12
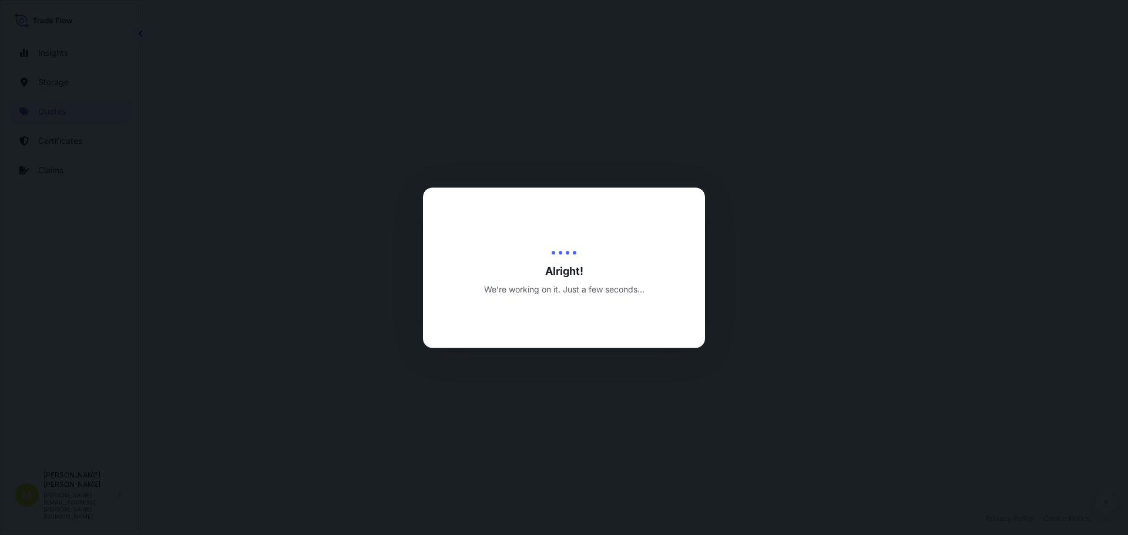
select select "Inland"
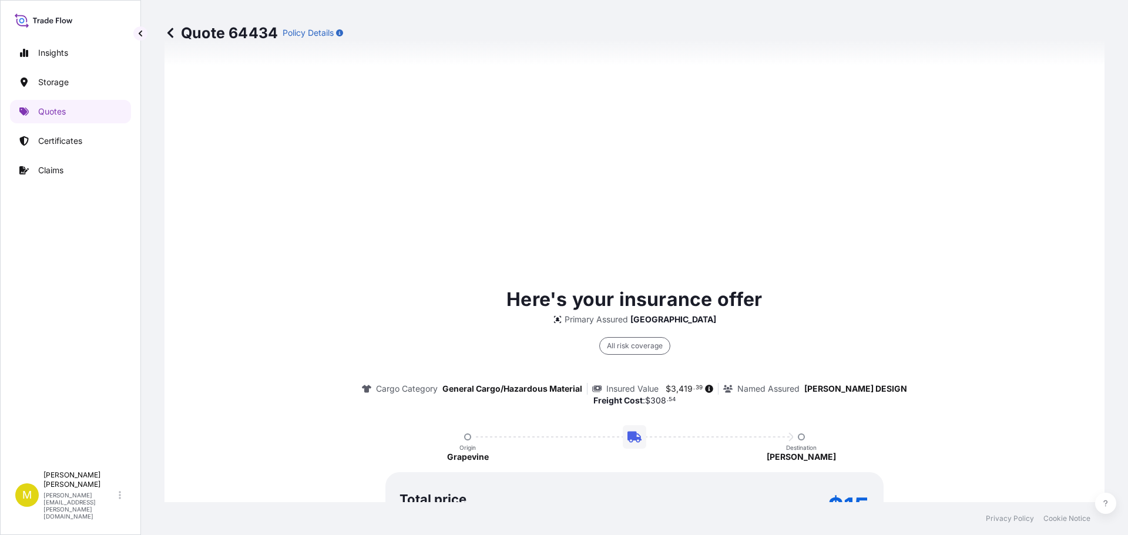
scroll to position [1692, 0]
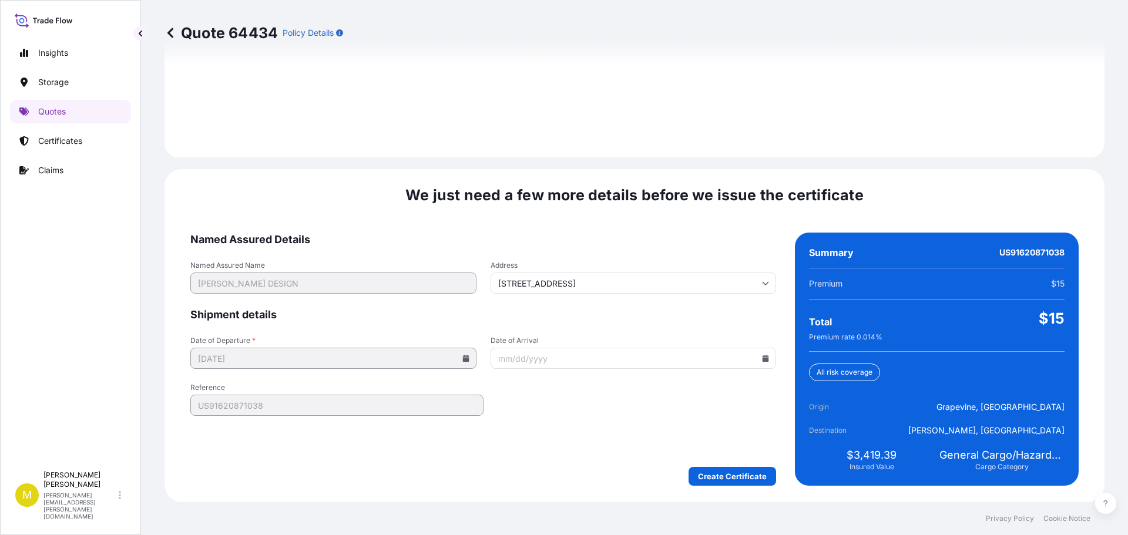
click at [763, 358] on icon at bounding box center [766, 358] width 6 height 7
click at [606, 300] on button "27" at bounding box center [601, 298] width 19 height 19
type input "[DATE]"
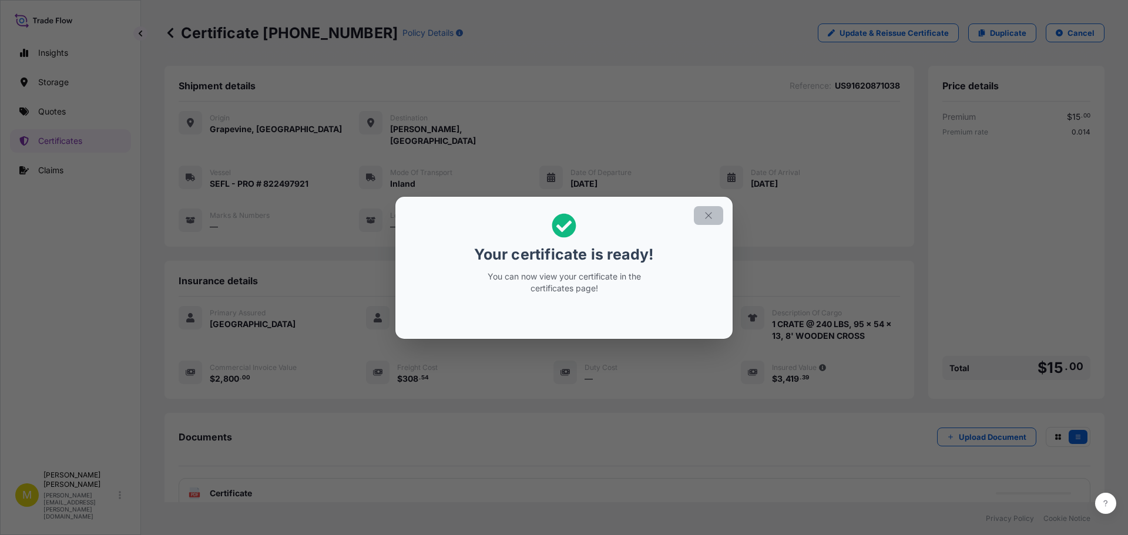
click at [712, 216] on icon "button" at bounding box center [708, 215] width 11 height 11
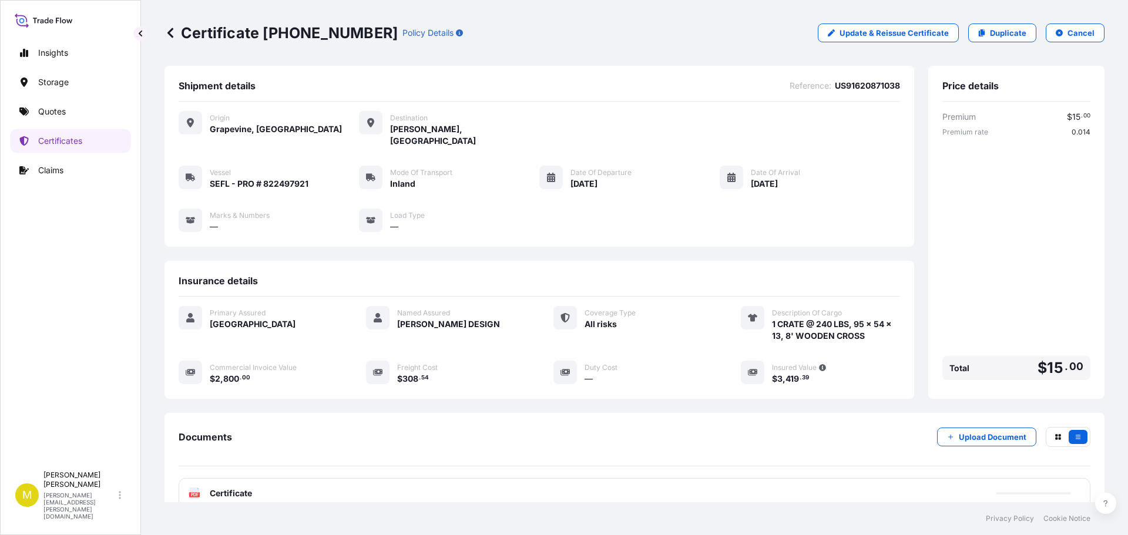
scroll to position [59, 0]
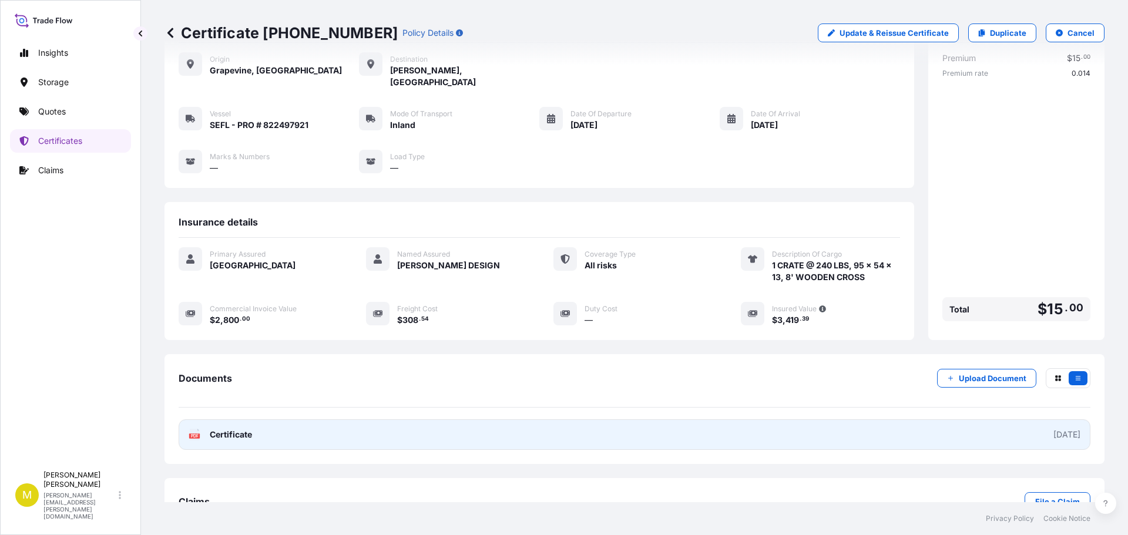
click at [237, 429] on span "Certificate" at bounding box center [231, 435] width 42 height 12
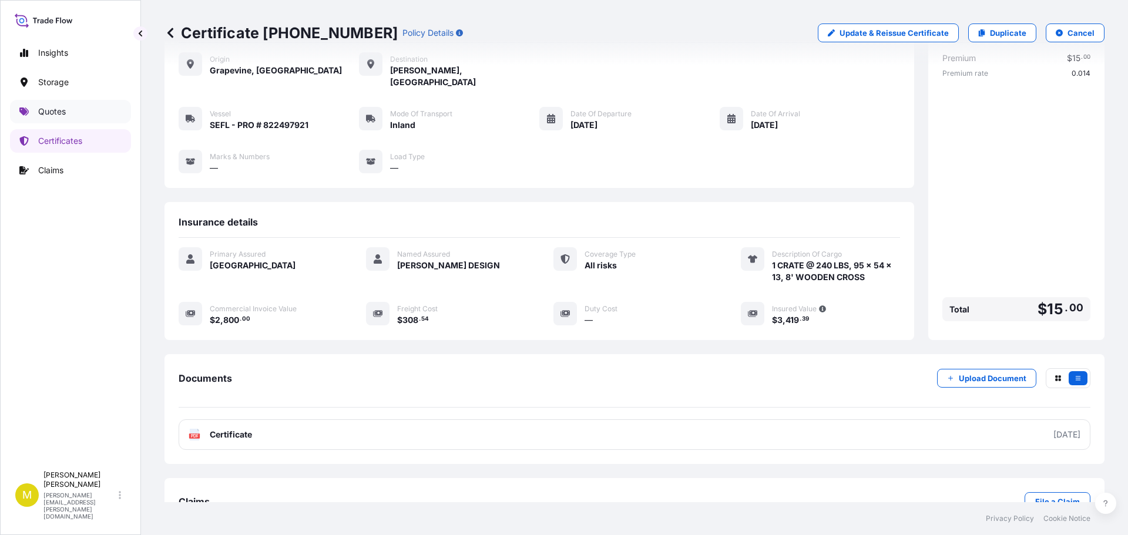
click at [61, 113] on p "Quotes" at bounding box center [52, 112] width 28 height 12
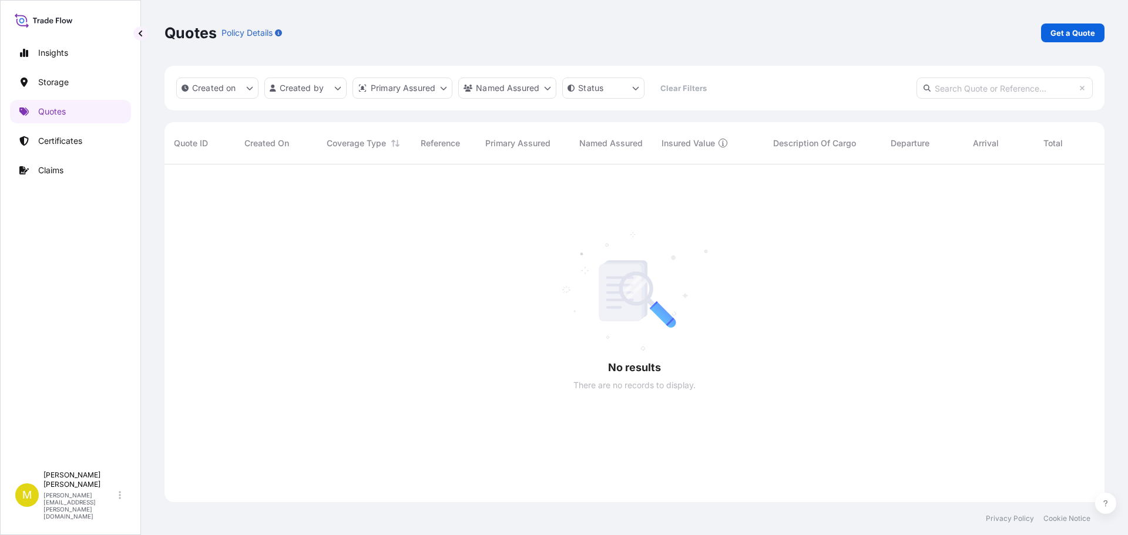
scroll to position [371, 931]
click at [1093, 28] on p "Get a Quote" at bounding box center [1073, 33] width 45 height 12
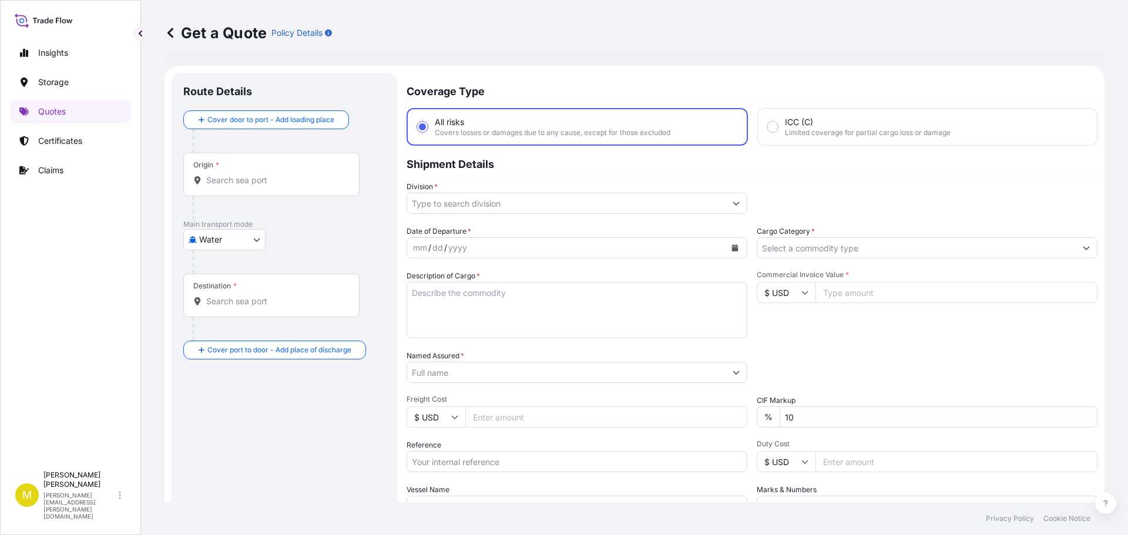
scroll to position [19, 0]
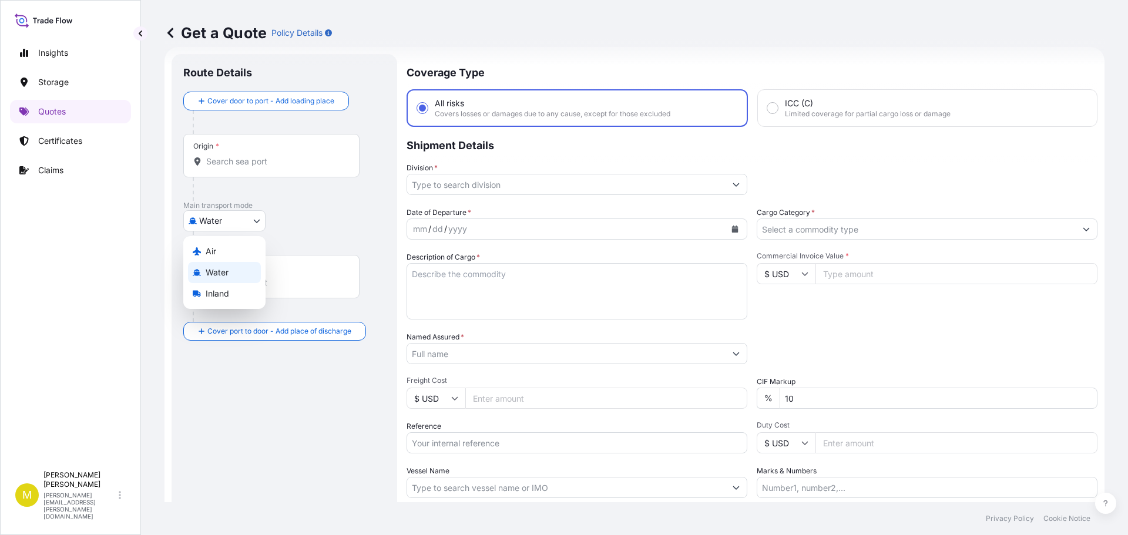
click at [216, 223] on body "Insights Storage Quotes Certificates Claims M [PERSON_NAME] [PERSON_NAME][EMAIL…" at bounding box center [564, 267] width 1128 height 535
click at [220, 294] on span "Inland" at bounding box center [218, 294] width 24 height 12
select select "Inland"
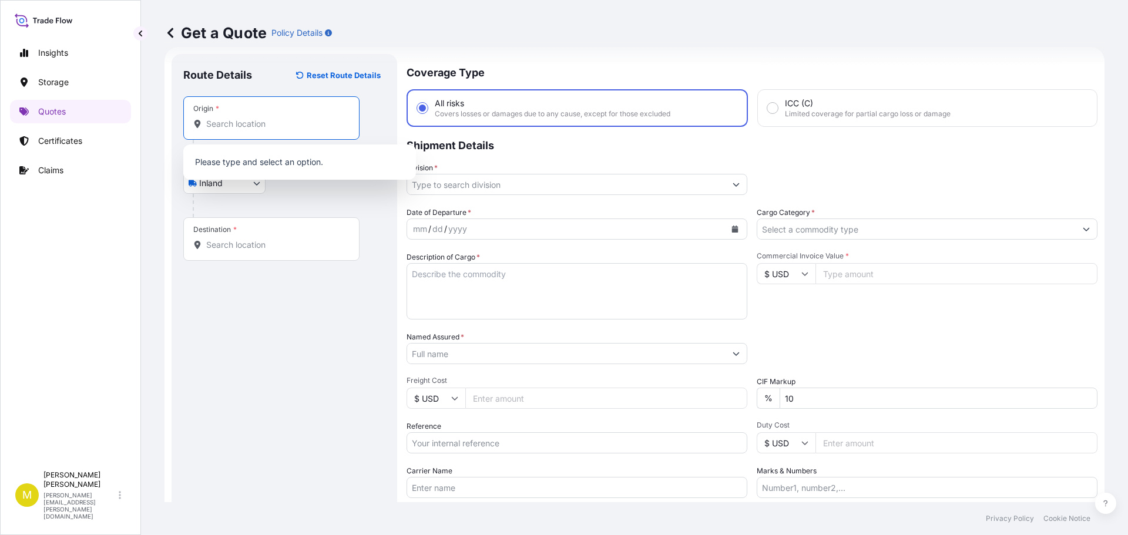
click at [236, 126] on input "Origin *" at bounding box center [275, 124] width 139 height 12
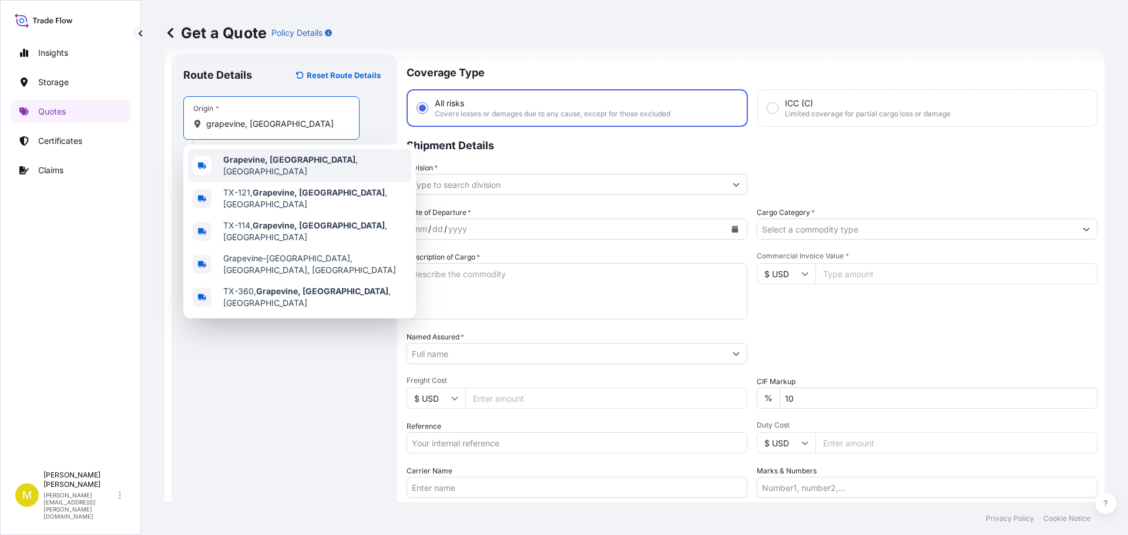
click at [268, 162] on b "Grapevine, [GEOGRAPHIC_DATA]" at bounding box center [289, 160] width 132 height 10
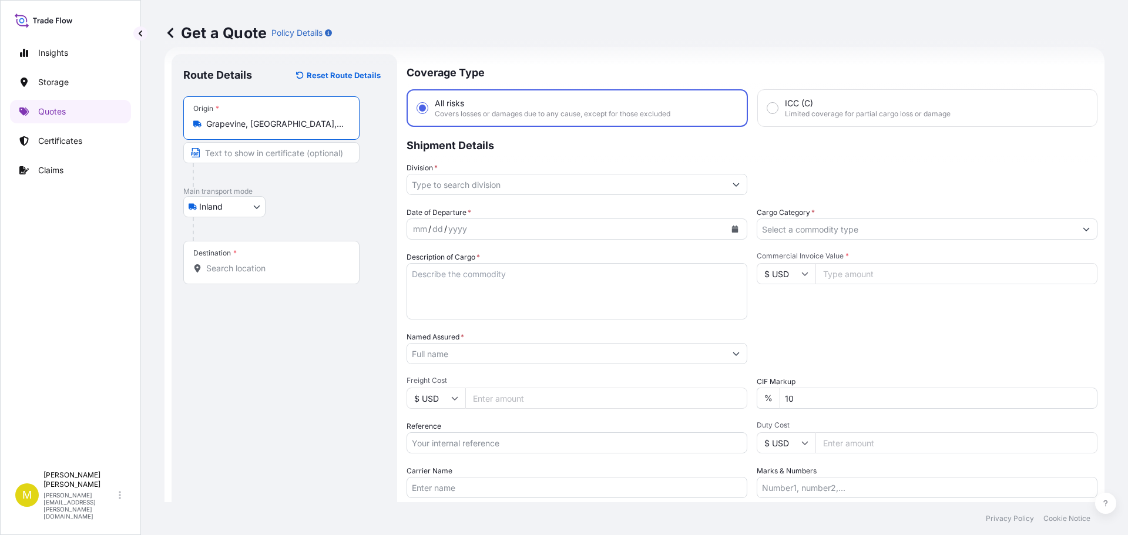
type input "Grapevine, [GEOGRAPHIC_DATA], [GEOGRAPHIC_DATA]"
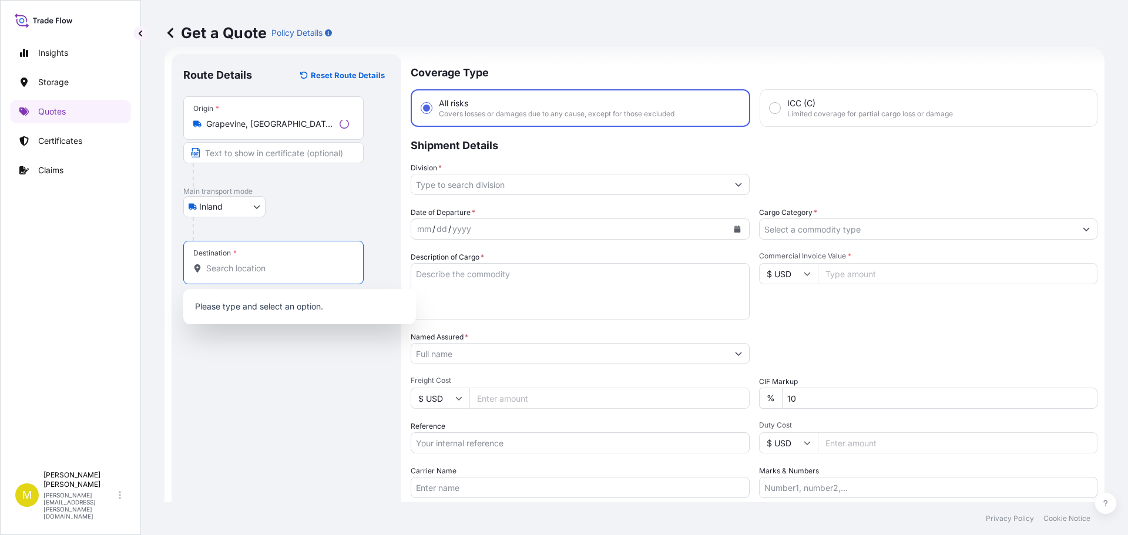
click at [230, 269] on input "Destination *" at bounding box center [277, 269] width 143 height 12
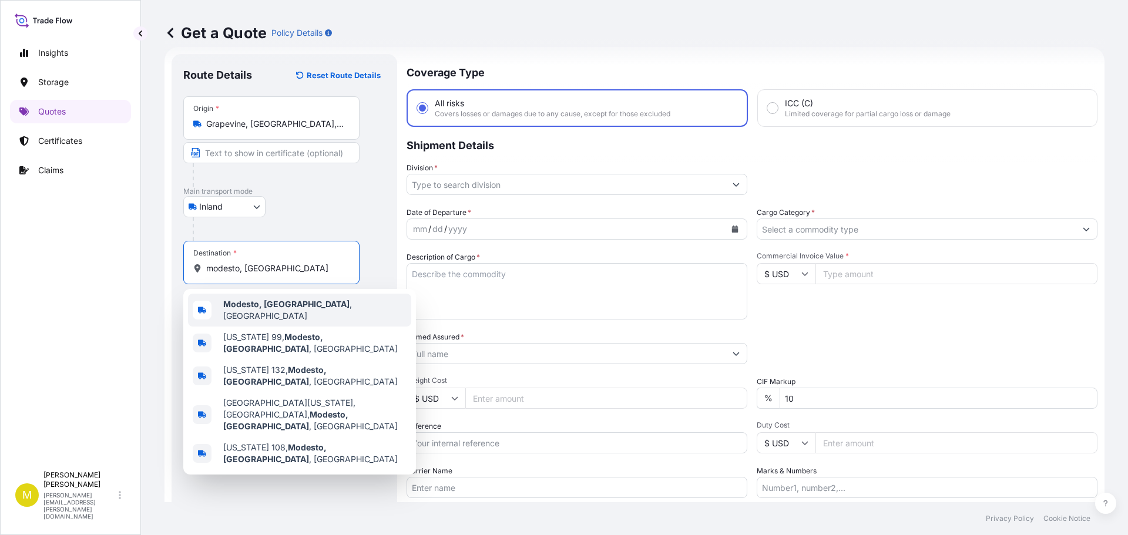
click at [245, 309] on b "Modesto, [GEOGRAPHIC_DATA]" at bounding box center [286, 304] width 126 height 10
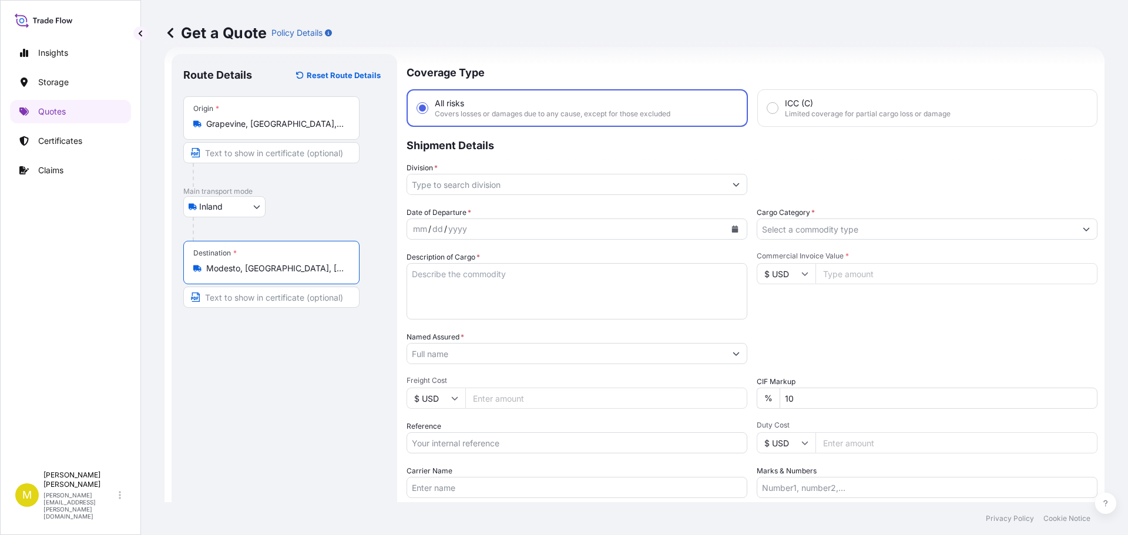
type input "Modesto, [GEOGRAPHIC_DATA], [GEOGRAPHIC_DATA]"
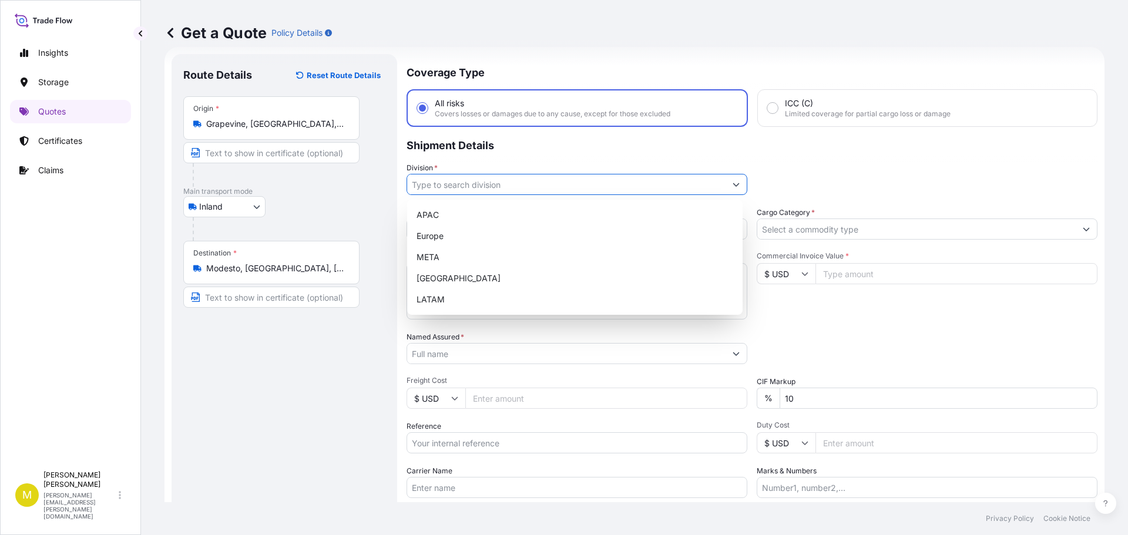
click at [482, 184] on input "Division *" at bounding box center [566, 184] width 319 height 21
click at [470, 277] on div "[GEOGRAPHIC_DATA]" at bounding box center [575, 278] width 326 height 21
type input "[GEOGRAPHIC_DATA]"
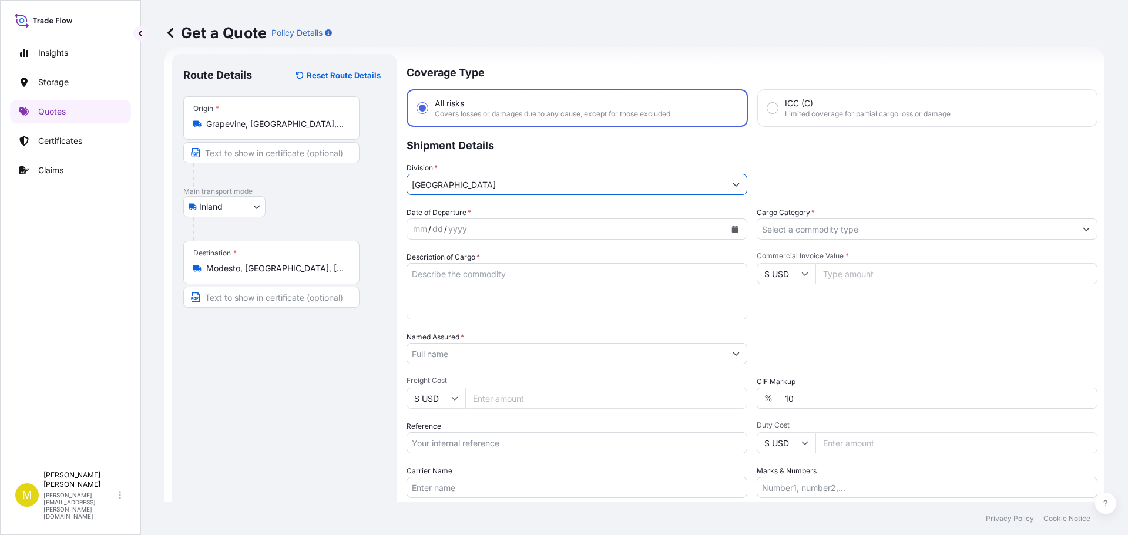
click at [732, 228] on icon "Calendar" at bounding box center [735, 229] width 7 height 7
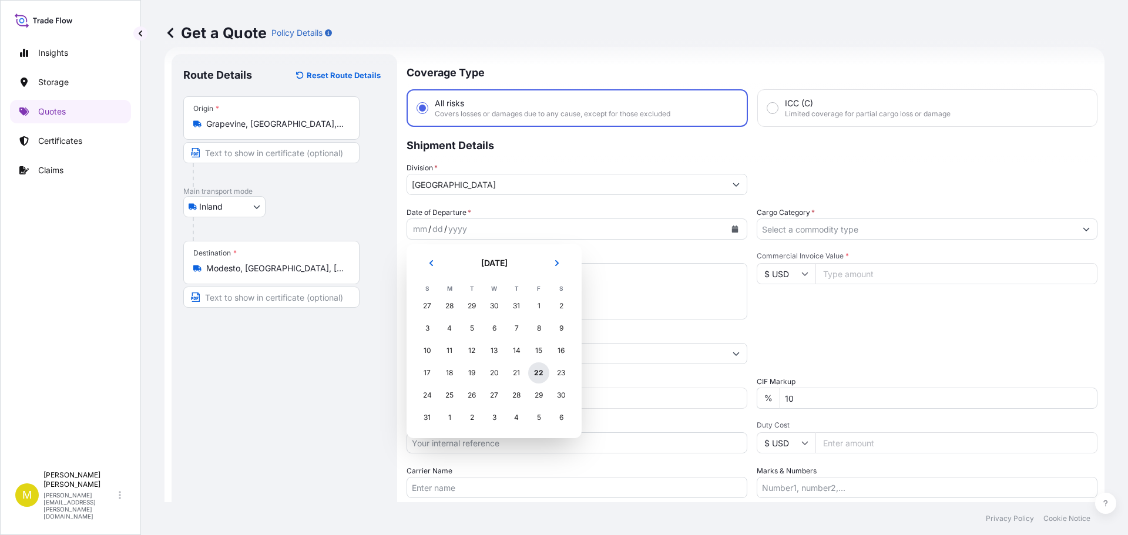
click at [539, 371] on div "22" at bounding box center [538, 373] width 21 height 21
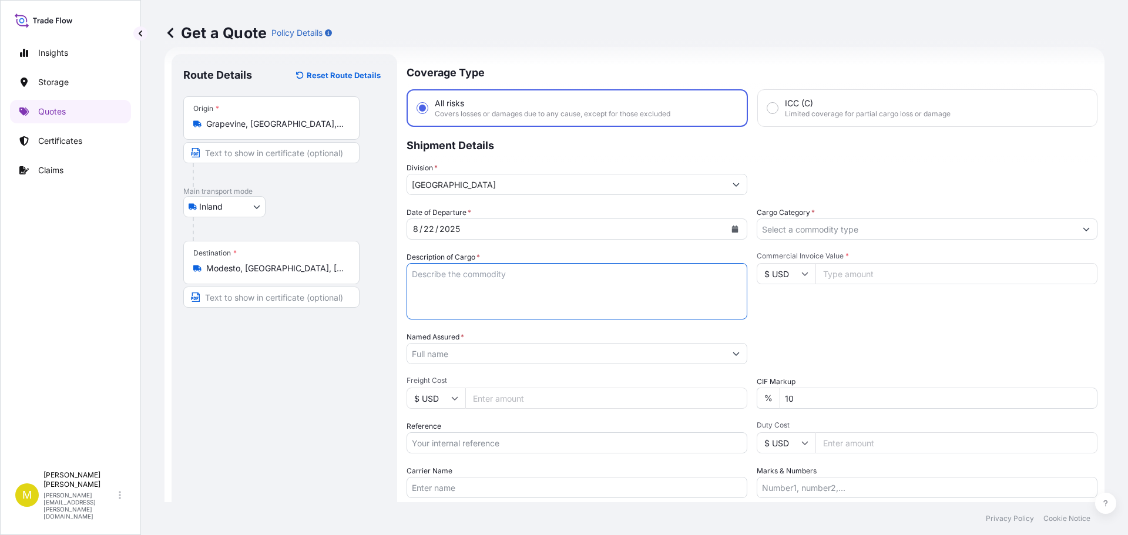
click at [535, 283] on textarea "Description of Cargo *" at bounding box center [577, 291] width 341 height 56
paste textarea "1 CRATE @ 100 LBS, 59 x 33 x 13, 5' WOODEN CROSS"
click at [459, 272] on textarea "1 CRATE @ 100 LBS, 59 x 33 x 13, 5' WOODEN CROSS" at bounding box center [577, 291] width 341 height 56
type textarea "1 CRATE @ 240 LBS, 95 x 54 x 13, 8' WOODEN CROSS"
click at [472, 359] on input "Named Assured *" at bounding box center [566, 353] width 319 height 21
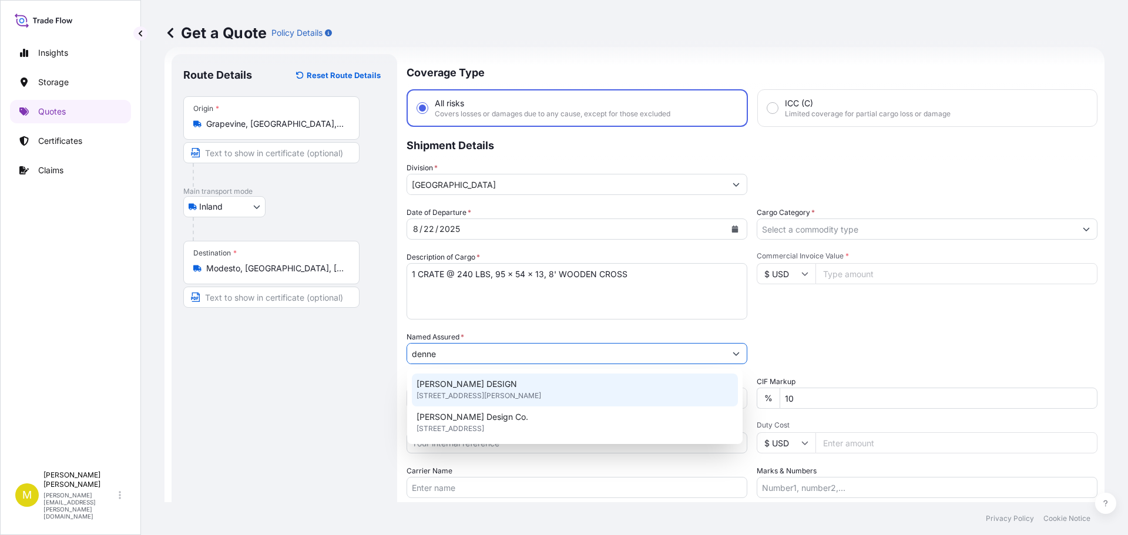
click at [463, 387] on span "[PERSON_NAME] DESIGN" at bounding box center [467, 384] width 100 height 12
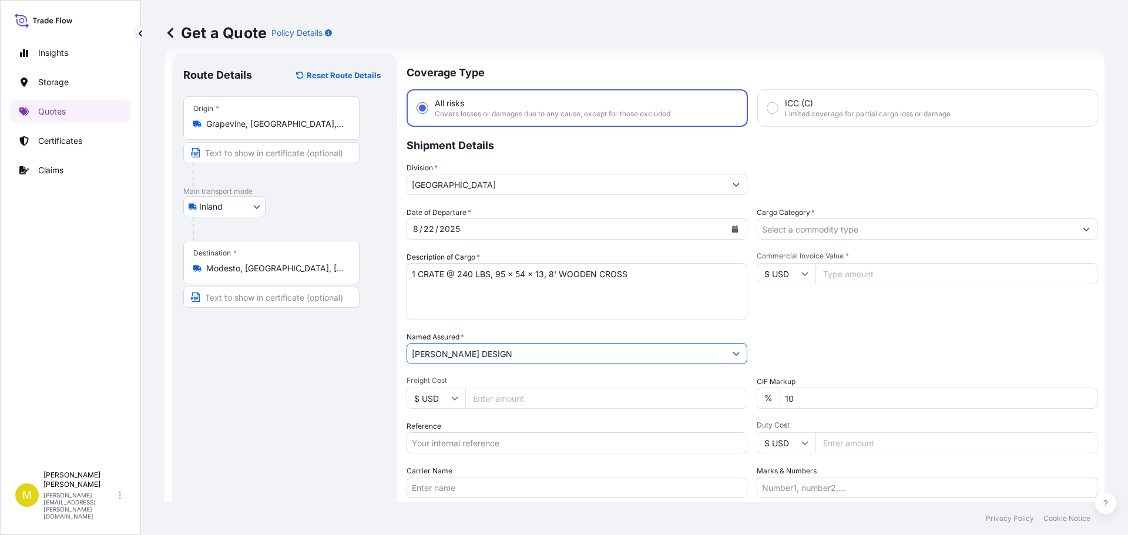
type input "[PERSON_NAME] DESIGN"
click at [508, 396] on input "Freight Cost" at bounding box center [606, 398] width 282 height 21
type input "421.65"
click at [490, 447] on input "Reference" at bounding box center [577, 443] width 341 height 21
type input "US91620870981"
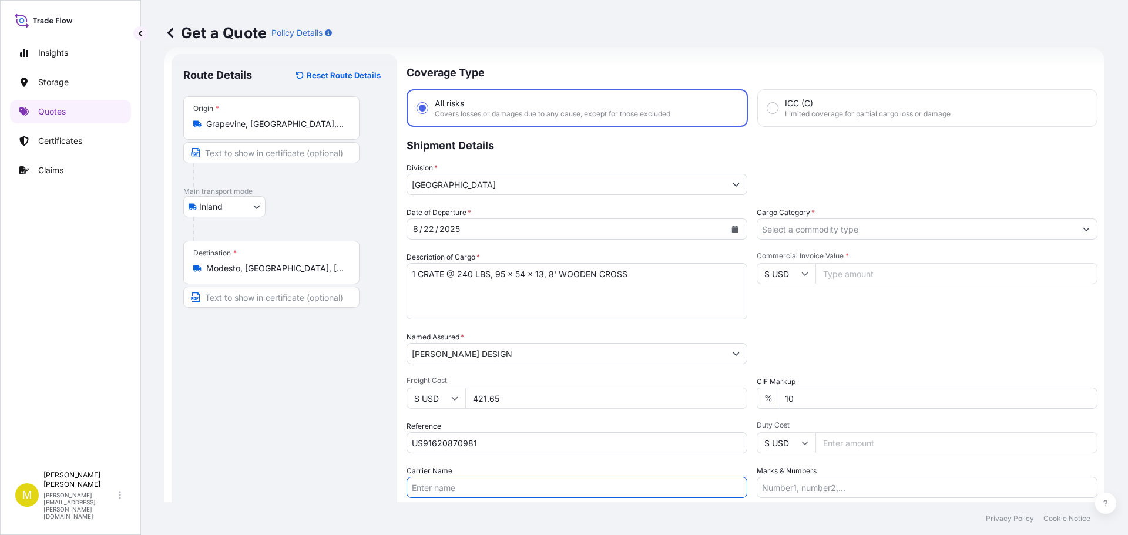
click at [485, 486] on input "Carrier Name" at bounding box center [577, 487] width 341 height 21
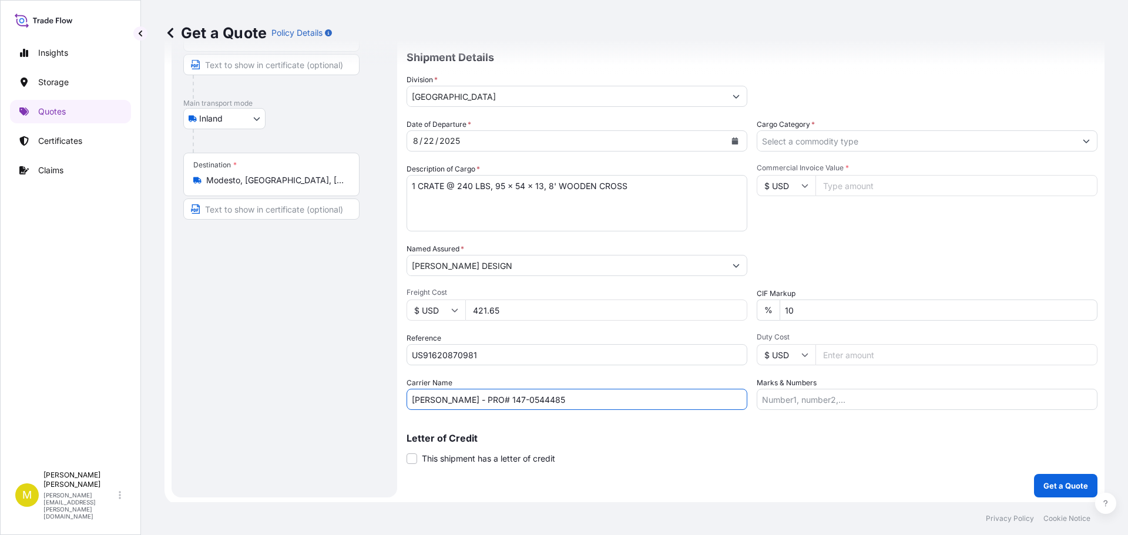
drag, startPoint x: 475, startPoint y: 490, endPoint x: 596, endPoint y: 503, distance: 121.8
click at [591, 504] on div "Get a Quote Policy Details Route Details Reset Route Details Place of loading R…" at bounding box center [634, 267] width 987 height 535
type input "[PERSON_NAME] - PRO# 184-8558804"
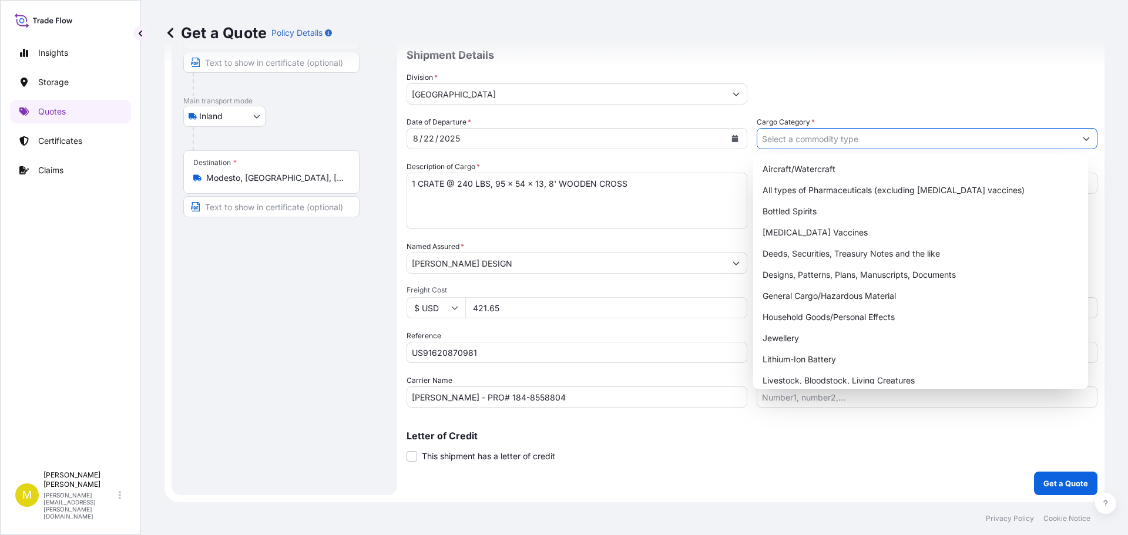
click at [825, 142] on input "Cargo Category *" at bounding box center [917, 138] width 319 height 21
click at [817, 297] on div "General Cargo/Hazardous Material" at bounding box center [921, 296] width 326 height 21
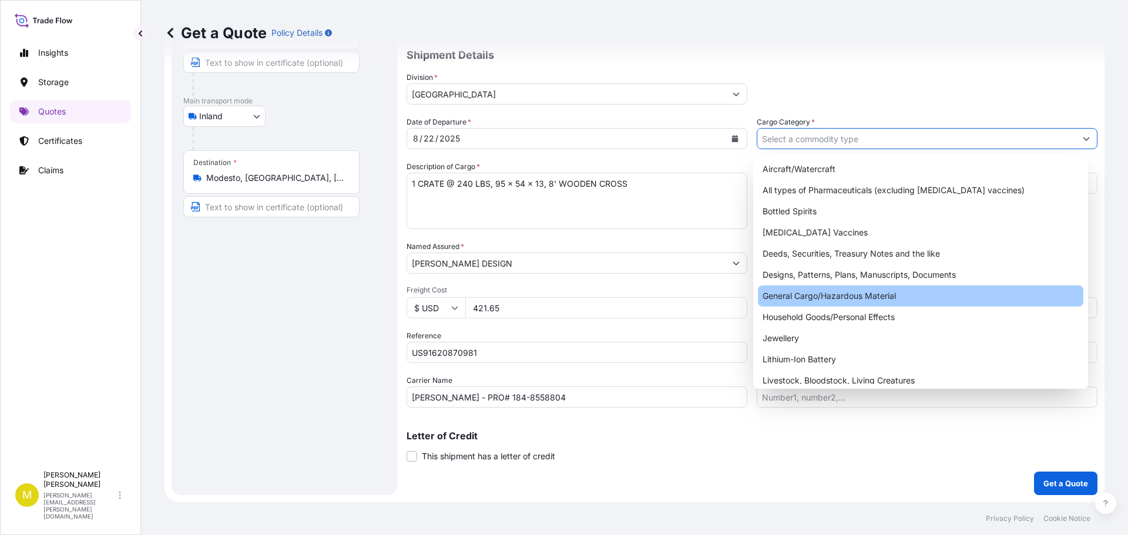
type input "General Cargo/Hazardous Material"
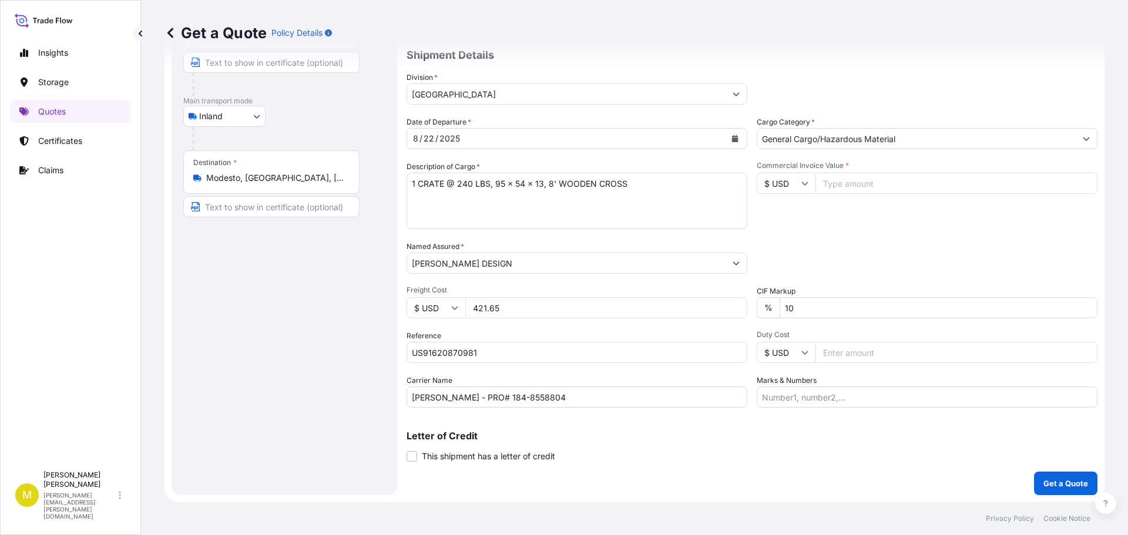
click at [856, 183] on input "Commercial Invoice Value *" at bounding box center [957, 183] width 282 height 21
type input "2800.00"
click at [1051, 481] on p "Get a Quote" at bounding box center [1066, 484] width 45 height 12
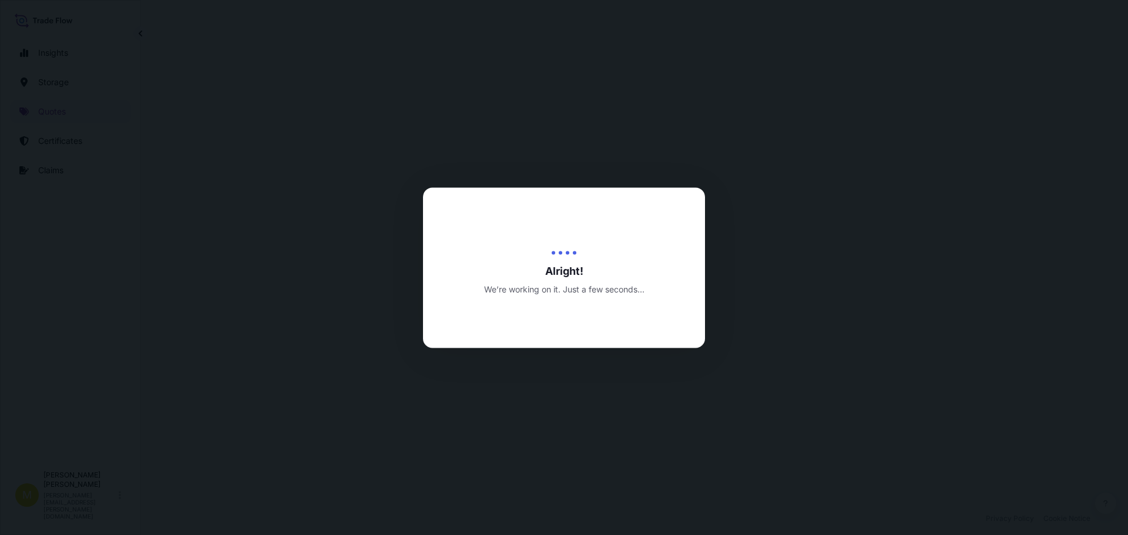
select select "Inland"
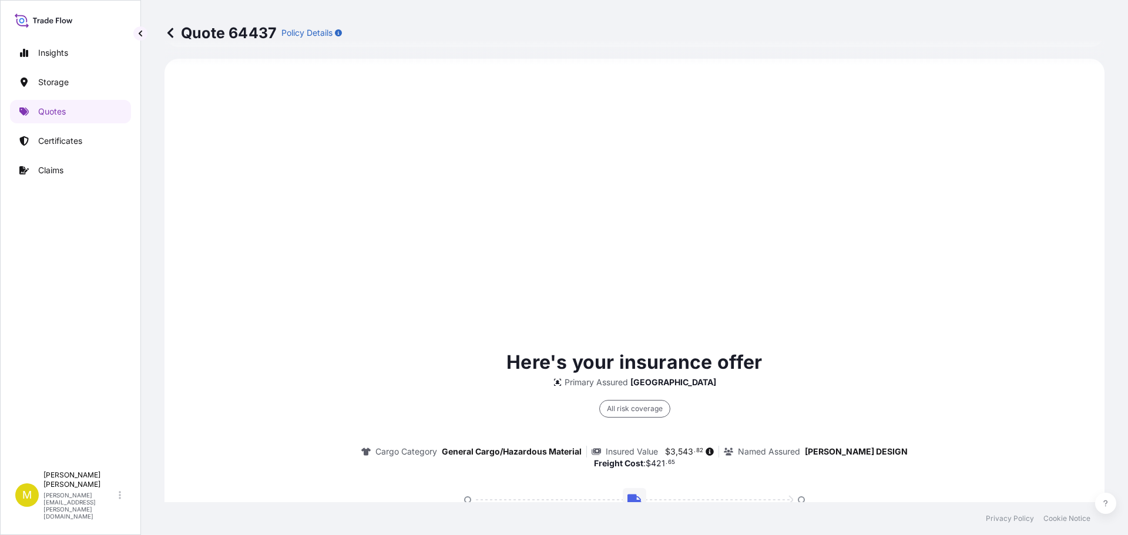
scroll to position [859, 0]
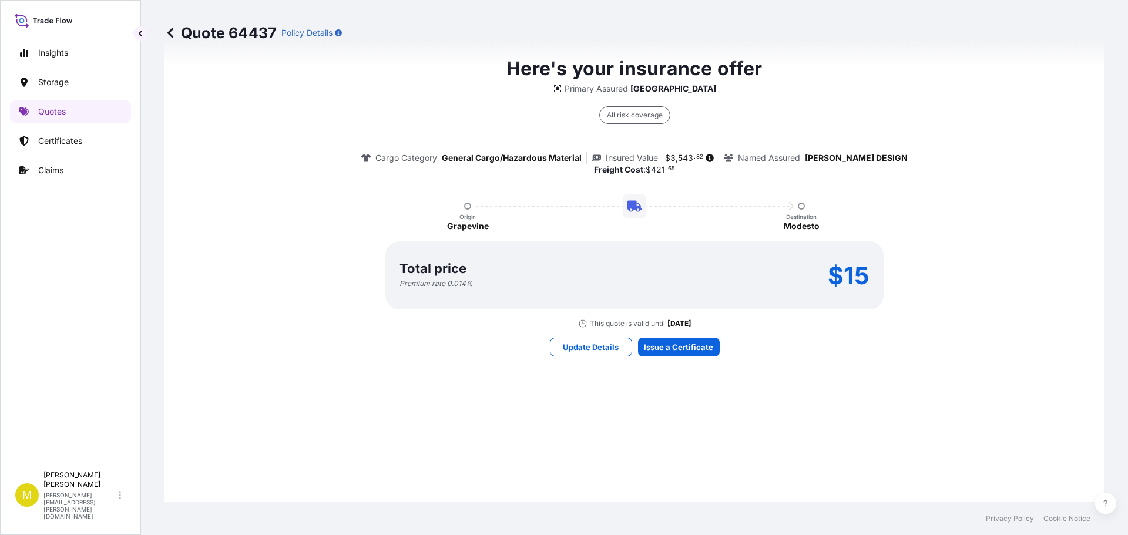
click at [694, 406] on div "Here's your insurance offer Primary Assured Dallas All risk coverage Cargo Cate…" at bounding box center [634, 205] width 907 height 848
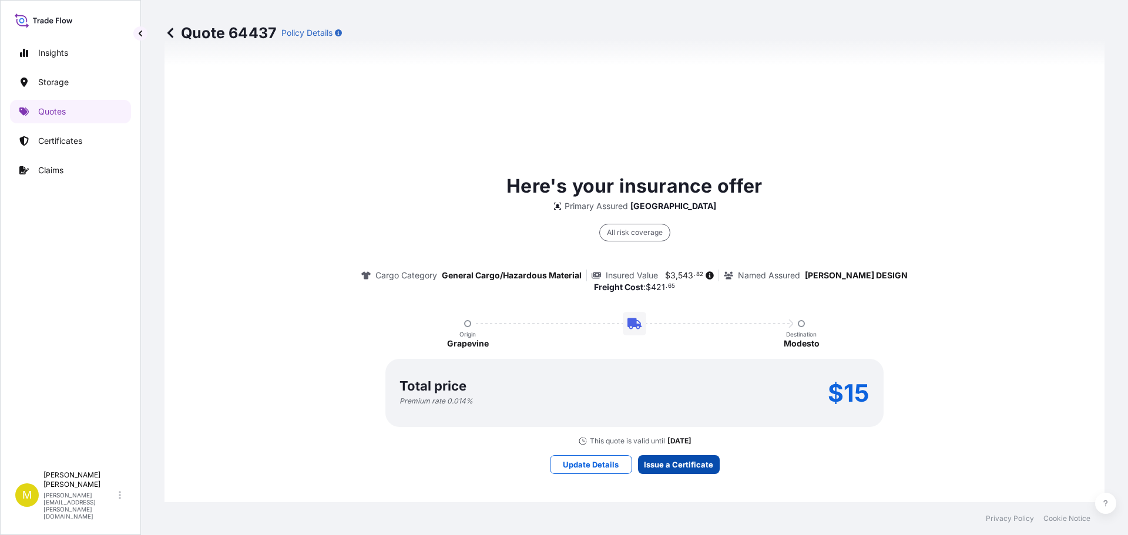
scroll to position [1692, 0]
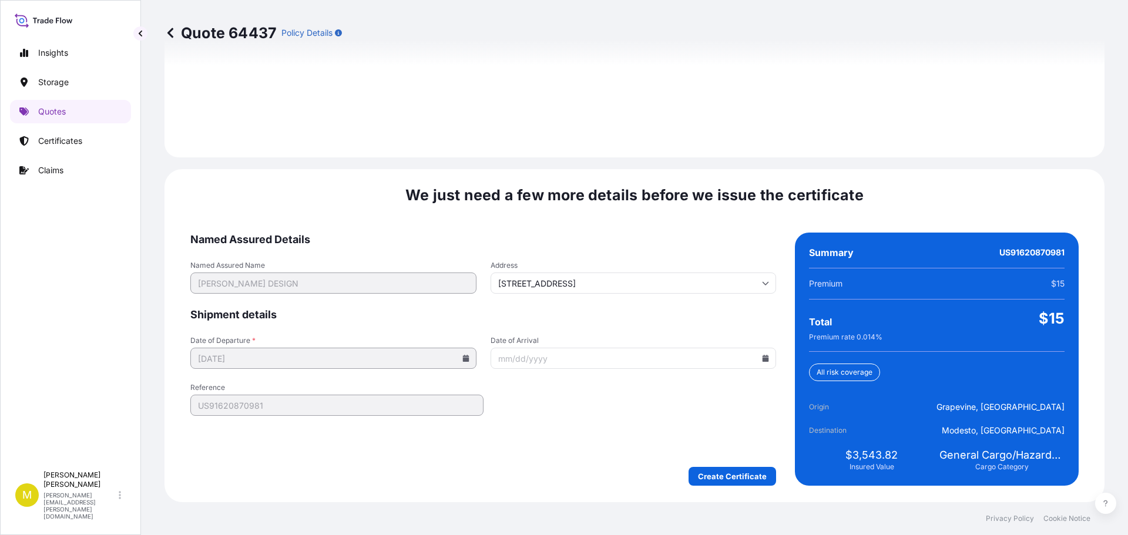
click at [763, 360] on icon at bounding box center [766, 358] width 6 height 7
click at [631, 300] on button "28" at bounding box center [629, 298] width 19 height 19
type input "[DATE]"
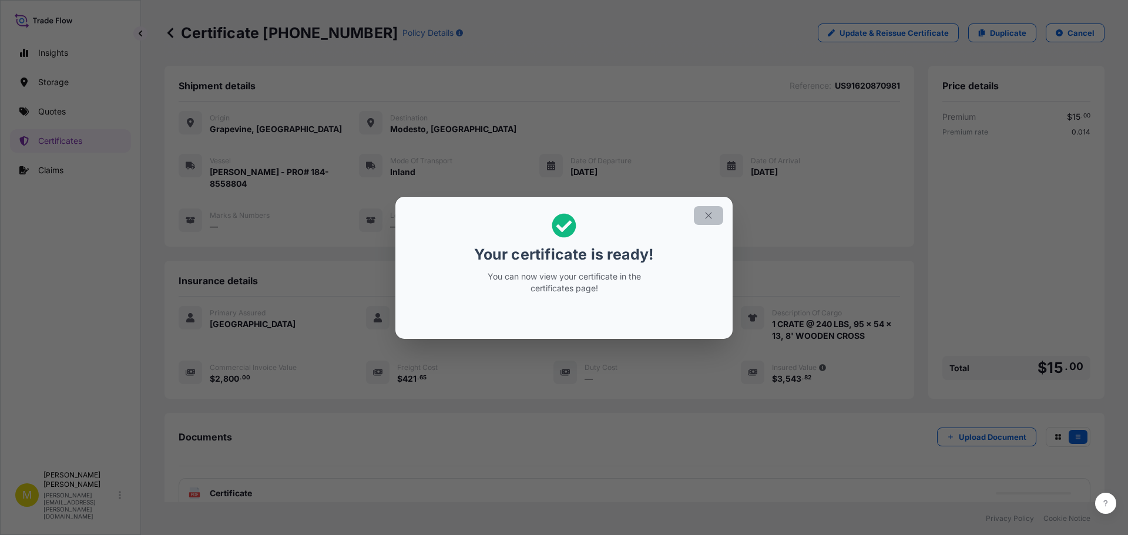
click at [708, 216] on icon "button" at bounding box center [708, 215] width 6 height 6
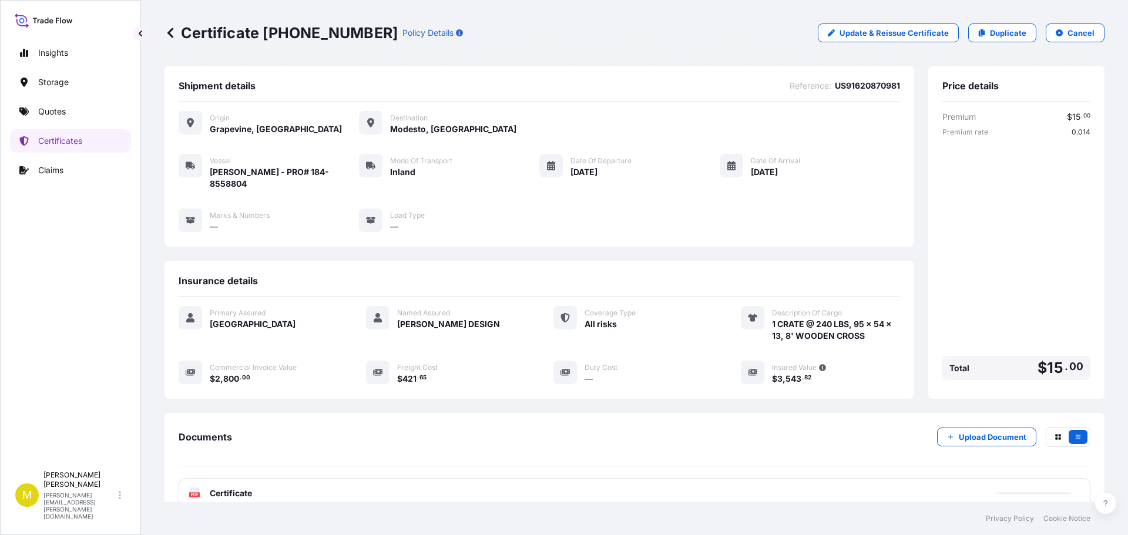
scroll to position [82, 0]
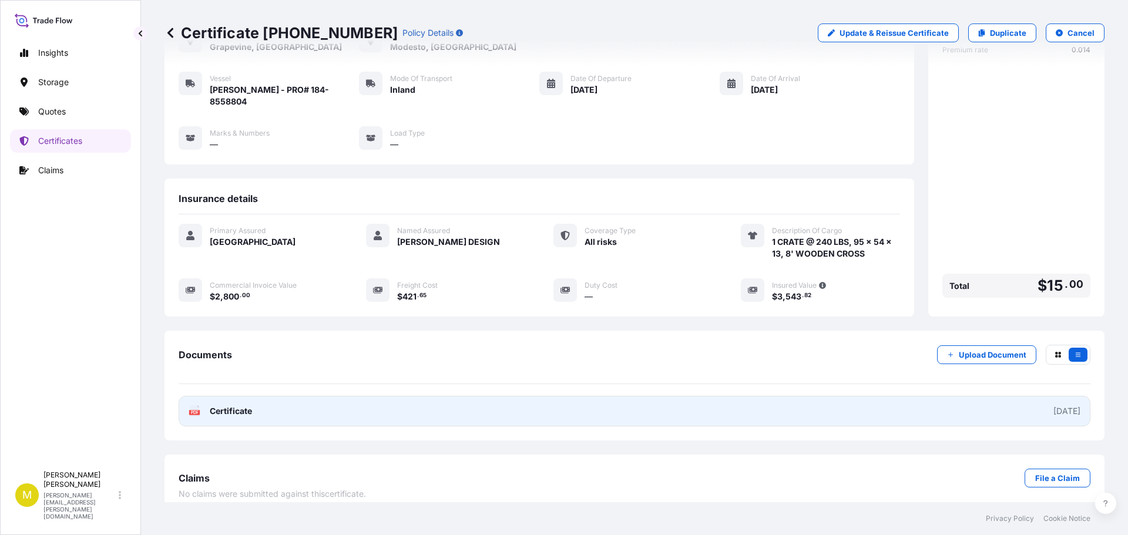
click at [245, 406] on span "Certificate" at bounding box center [231, 412] width 42 height 12
